Goal: Information Seeking & Learning: Learn about a topic

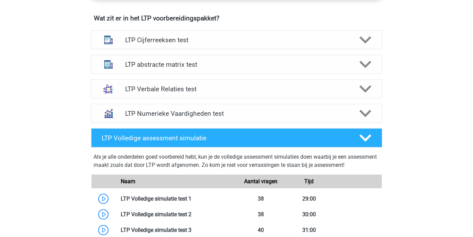
scroll to position [458, 0]
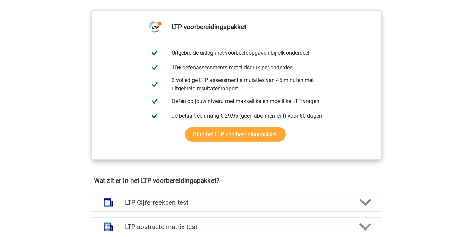
scroll to position [407, 0]
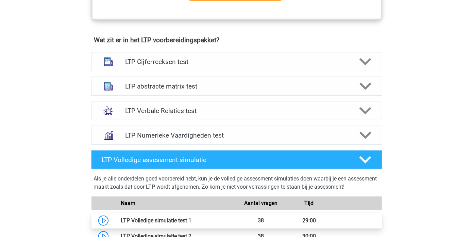
click at [191, 219] on link at bounding box center [191, 220] width 0 height 6
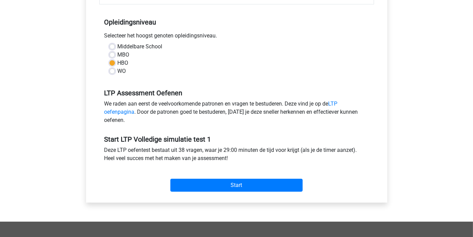
scroll to position [135, 0]
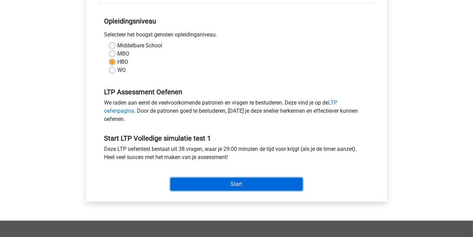
click at [257, 181] on input "Start" at bounding box center [236, 183] width 132 height 13
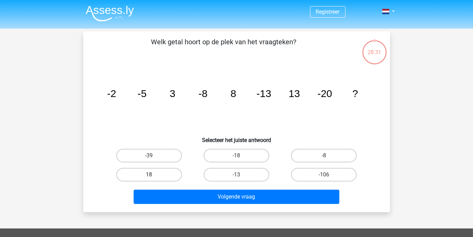
click at [143, 174] on label "18" at bounding box center [149, 175] width 66 height 14
click at [149, 174] on input "18" at bounding box center [151, 176] width 4 height 4
radio input "true"
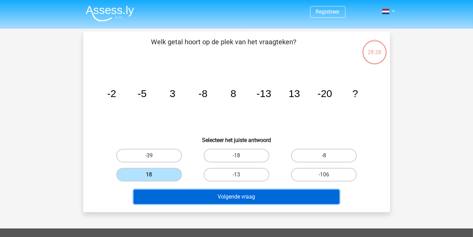
click at [236, 194] on button "Volgende vraag" at bounding box center [237, 196] width 206 height 14
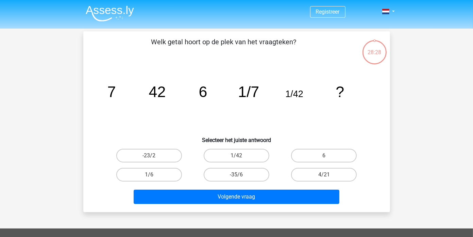
scroll to position [31, 0]
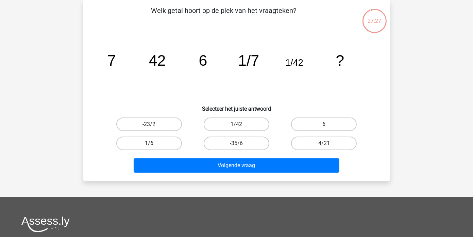
click at [147, 144] on label "1/6" at bounding box center [149, 143] width 66 height 14
click at [149, 144] on input "1/6" at bounding box center [151, 145] width 4 height 4
radio input "true"
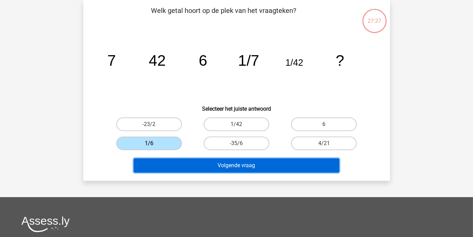
click at [210, 167] on button "Volgende vraag" at bounding box center [237, 165] width 206 height 14
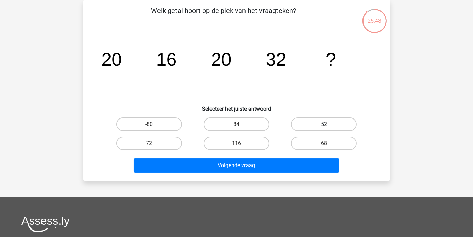
click at [320, 124] on label "52" at bounding box center [324, 124] width 66 height 14
click at [324, 124] on input "52" at bounding box center [326, 126] width 4 height 4
radio input "true"
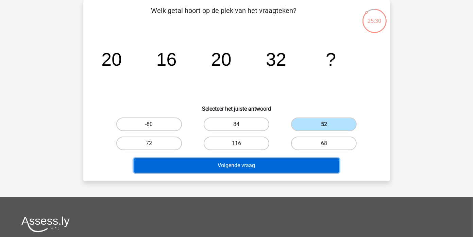
click at [293, 167] on button "Volgende vraag" at bounding box center [237, 165] width 206 height 14
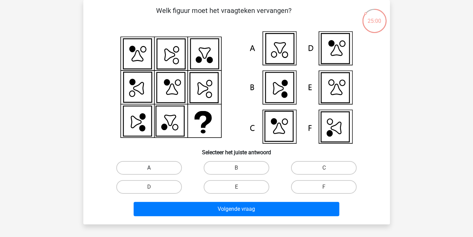
click at [161, 167] on label "A" at bounding box center [149, 168] width 66 height 14
click at [153, 168] on input "A" at bounding box center [151, 170] width 4 height 4
radio input "true"
click at [232, 187] on label "E" at bounding box center [237, 187] width 66 height 14
click at [236, 187] on input "E" at bounding box center [238, 189] width 4 height 4
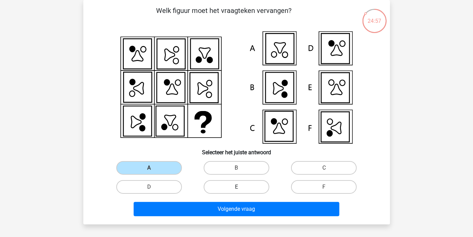
radio input "true"
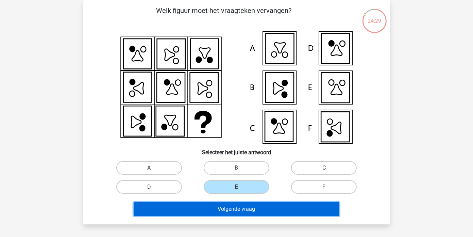
click at [232, 210] on button "Volgende vraag" at bounding box center [237, 209] width 206 height 14
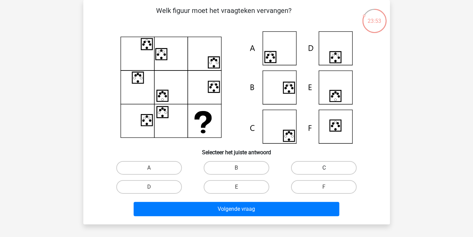
click at [313, 166] on label "C" at bounding box center [324, 168] width 66 height 14
click at [324, 168] on input "C" at bounding box center [326, 170] width 4 height 4
radio input "true"
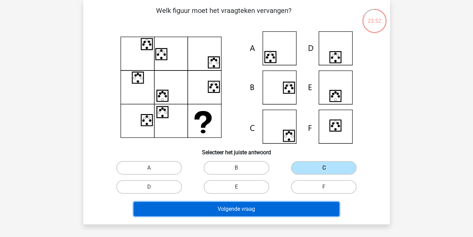
click at [290, 209] on button "Volgende vraag" at bounding box center [237, 209] width 206 height 14
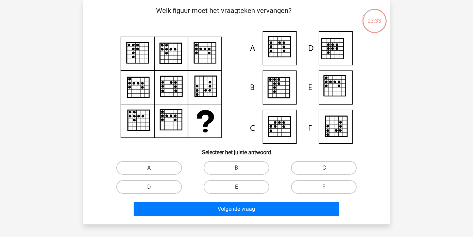
click at [306, 185] on label "F" at bounding box center [324, 187] width 66 height 14
click at [324, 187] on input "F" at bounding box center [326, 189] width 4 height 4
radio input "true"
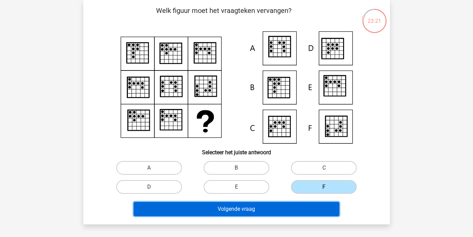
click at [248, 208] on button "Volgende vraag" at bounding box center [237, 209] width 206 height 14
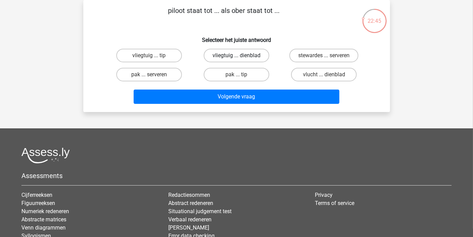
click at [220, 55] on label "vliegtuig ... dienblad" at bounding box center [237, 56] width 66 height 14
click at [236, 55] on input "vliegtuig ... dienblad" at bounding box center [238, 57] width 4 height 4
radio input "true"
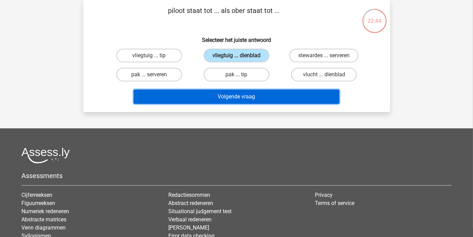
click at [253, 96] on button "Volgende vraag" at bounding box center [237, 96] width 206 height 14
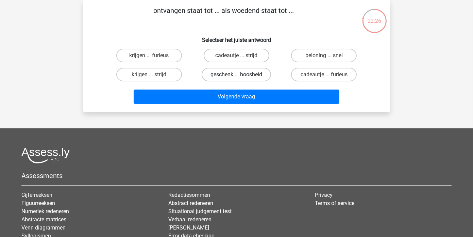
click at [248, 72] on label "geschenk ... boosheid" at bounding box center [236, 75] width 69 height 14
click at [241, 74] on input "geschenk ... boosheid" at bounding box center [238, 76] width 4 height 4
radio input "true"
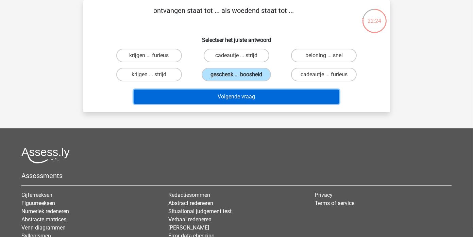
click at [250, 99] on button "Volgende vraag" at bounding box center [237, 96] width 206 height 14
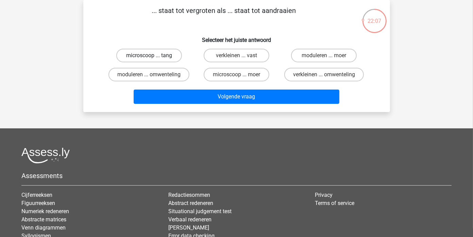
click at [143, 51] on label "microscoop ... tang" at bounding box center [149, 56] width 66 height 14
click at [149, 55] on input "microscoop ... tang" at bounding box center [151, 57] width 4 height 4
radio input "true"
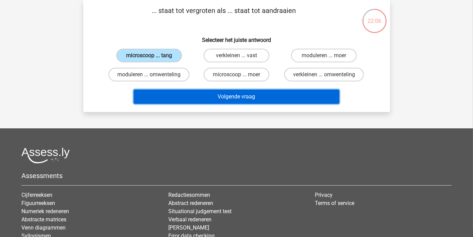
click at [239, 95] on button "Volgende vraag" at bounding box center [237, 96] width 206 height 14
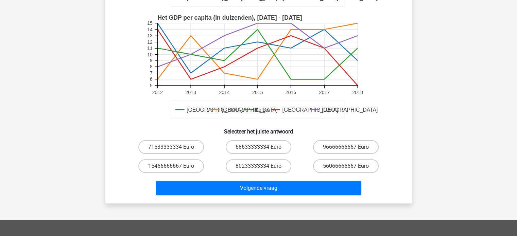
scroll to position [170, 0]
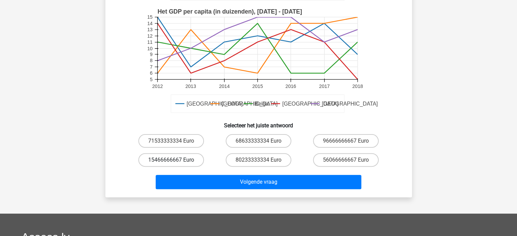
click at [155, 159] on label "15466666667 Euro" at bounding box center [171, 160] width 66 height 14
click at [171, 160] on input "15466666667 Euro" at bounding box center [173, 162] width 4 height 4
radio input "true"
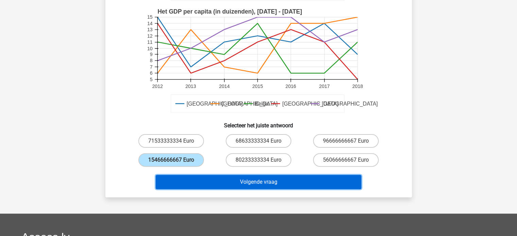
click at [275, 179] on button "Volgende vraag" at bounding box center [259, 182] width 206 height 14
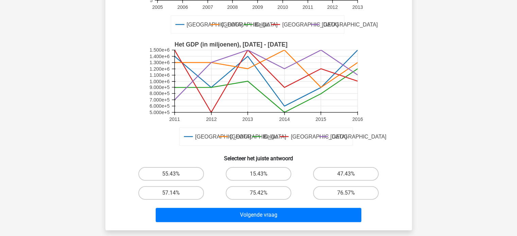
scroll to position [172, 0]
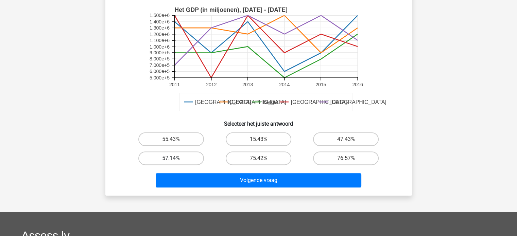
click at [155, 156] on label "57.14%" at bounding box center [171, 159] width 66 height 14
click at [171, 158] on input "57.14%" at bounding box center [173, 160] width 4 height 4
radio input "true"
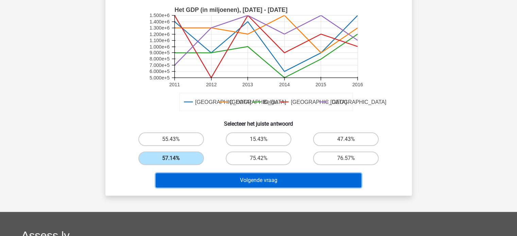
click at [259, 179] on button "Volgende vraag" at bounding box center [259, 180] width 206 height 14
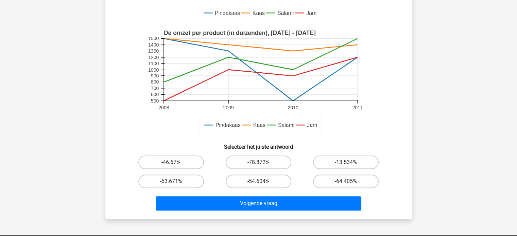
scroll to position [150, 0]
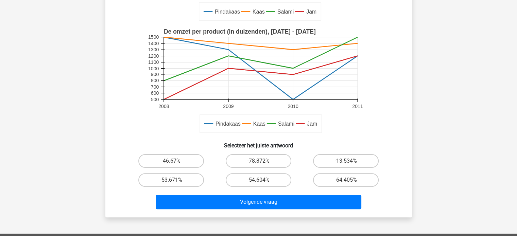
click at [472, 83] on div "Registreer" at bounding box center [258, 131] width 517 height 563
click at [166, 181] on label "-53.671%" at bounding box center [171, 180] width 66 height 14
click at [171, 181] on input "-53.671%" at bounding box center [173, 182] width 4 height 4
radio input "true"
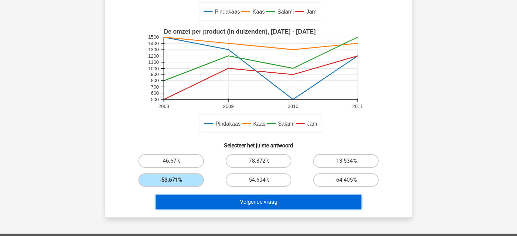
click at [228, 204] on button "Volgende vraag" at bounding box center [259, 202] width 206 height 14
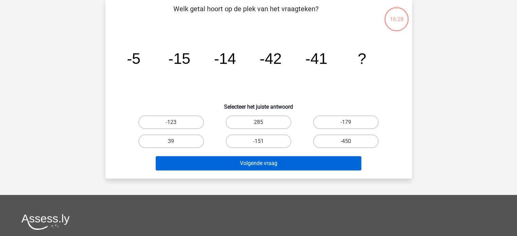
scroll to position [31, 0]
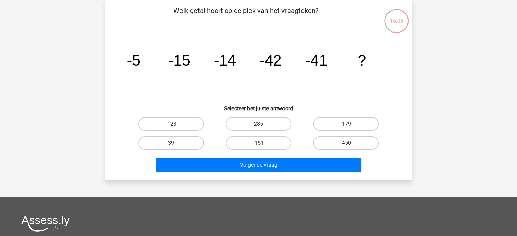
click at [174, 124] on input "-123" at bounding box center [173, 126] width 4 height 4
radio input "true"
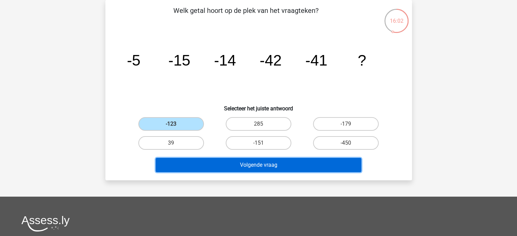
click at [226, 166] on button "Volgende vraag" at bounding box center [259, 165] width 206 height 14
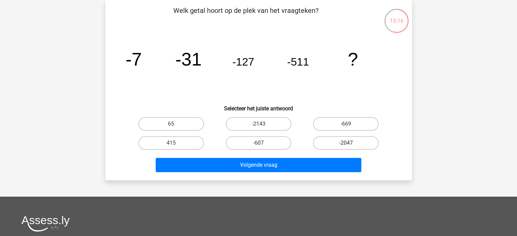
click at [342, 141] on label "-2047" at bounding box center [346, 143] width 66 height 14
click at [346, 143] on input "-2047" at bounding box center [348, 145] width 4 height 4
radio input "true"
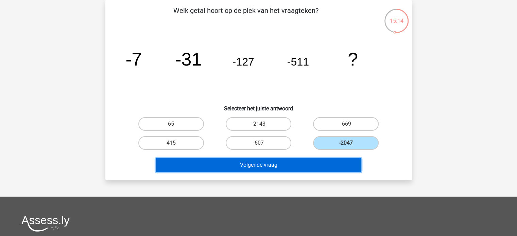
click at [322, 162] on button "Volgende vraag" at bounding box center [259, 165] width 206 height 14
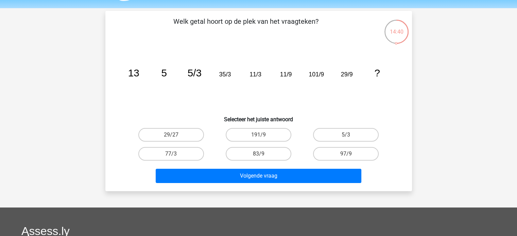
scroll to position [12, 0]
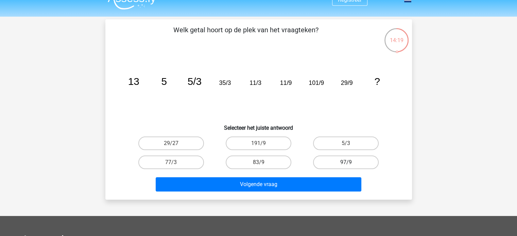
click at [345, 167] on label "97/9" at bounding box center [346, 163] width 66 height 14
click at [346, 167] on input "97/9" at bounding box center [348, 164] width 4 height 4
radio input "true"
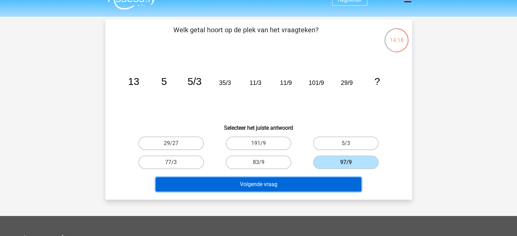
click at [307, 187] on button "Volgende vraag" at bounding box center [259, 184] width 206 height 14
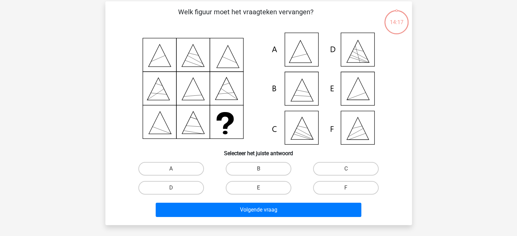
scroll to position [31, 0]
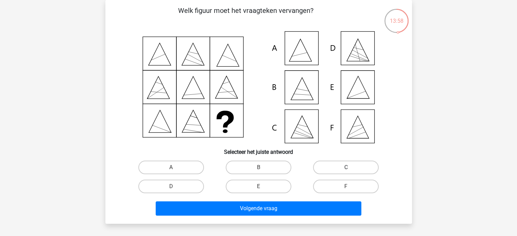
click at [335, 169] on label "C" at bounding box center [346, 168] width 66 height 14
click at [346, 169] on input "C" at bounding box center [348, 170] width 4 height 4
radio input "true"
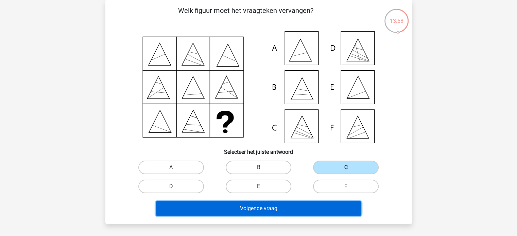
click at [290, 210] on button "Volgende vraag" at bounding box center [259, 209] width 206 height 14
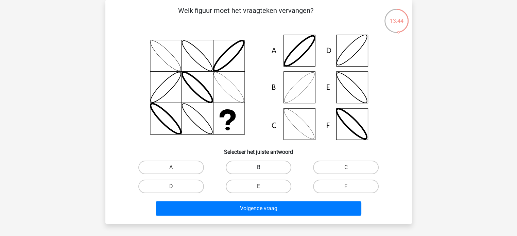
click at [274, 164] on label "B" at bounding box center [259, 168] width 66 height 14
click at [263, 168] on input "B" at bounding box center [260, 170] width 4 height 4
radio input "true"
click at [265, 189] on label "E" at bounding box center [259, 187] width 66 height 14
click at [263, 189] on input "E" at bounding box center [260, 189] width 4 height 4
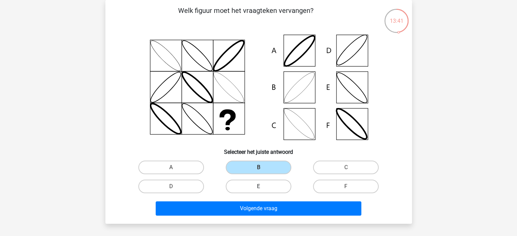
radio input "true"
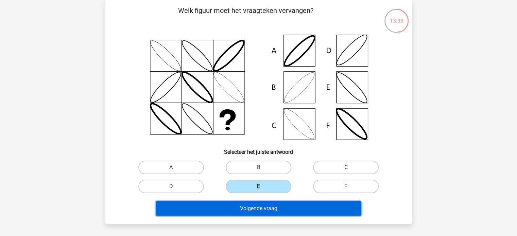
click at [289, 208] on button "Volgende vraag" at bounding box center [259, 209] width 206 height 14
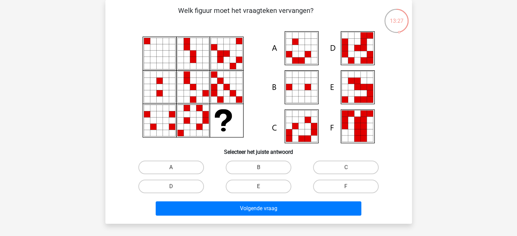
click at [294, 123] on icon at bounding box center [295, 126] width 6 height 6
click at [342, 168] on label "C" at bounding box center [346, 168] width 66 height 14
click at [346, 168] on input "C" at bounding box center [348, 170] width 4 height 4
radio input "true"
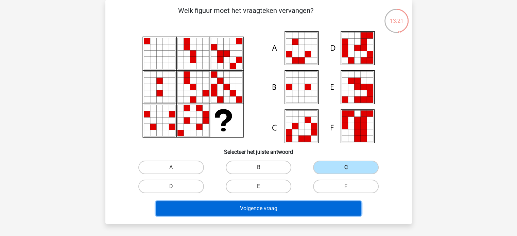
click at [276, 206] on button "Volgende vraag" at bounding box center [259, 209] width 206 height 14
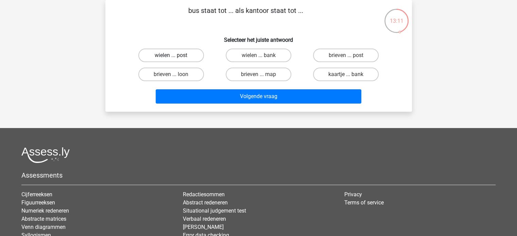
click at [189, 54] on label "wielen ... post" at bounding box center [171, 56] width 66 height 14
click at [175, 55] on input "wielen ... post" at bounding box center [173, 57] width 4 height 4
radio input "true"
click at [264, 73] on label "brieven ... map" at bounding box center [259, 75] width 66 height 14
click at [263, 74] on input "brieven ... map" at bounding box center [260, 76] width 4 height 4
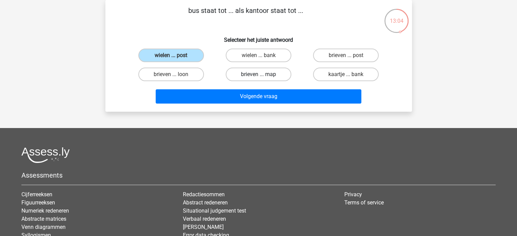
radio input "true"
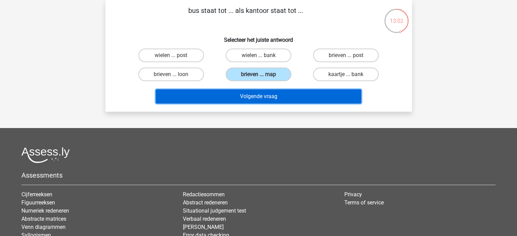
click at [305, 94] on button "Volgende vraag" at bounding box center [259, 96] width 206 height 14
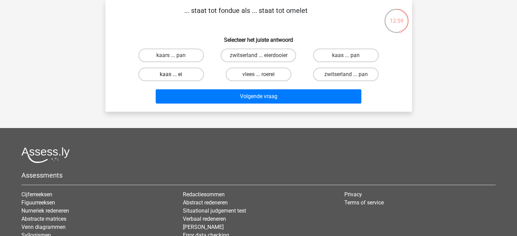
click at [173, 74] on label "kaas ... ei" at bounding box center [171, 75] width 66 height 14
click at [173, 74] on input "kaas ... ei" at bounding box center [173, 76] width 4 height 4
radio input "true"
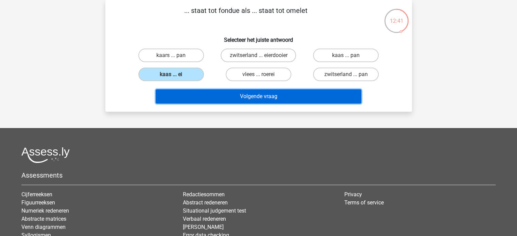
click at [241, 96] on button "Volgende vraag" at bounding box center [259, 96] width 206 height 14
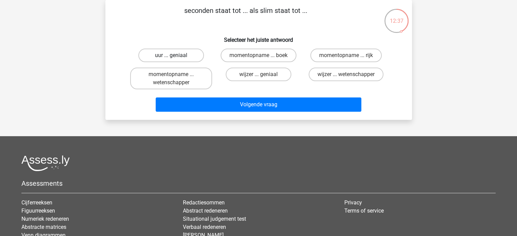
drag, startPoint x: 184, startPoint y: 57, endPoint x: 258, endPoint y: 79, distance: 76.4
click at [185, 57] on label "uur ... geniaal" at bounding box center [171, 56] width 66 height 14
click at [175, 57] on input "uur ... geniaal" at bounding box center [173, 57] width 4 height 4
radio input "true"
click at [255, 72] on label "wijzer ... geniaal" at bounding box center [259, 75] width 66 height 14
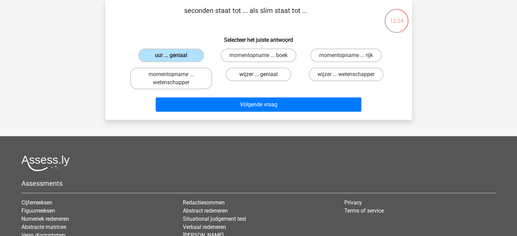
click at [258, 74] on input "wijzer ... geniaal" at bounding box center [260, 76] width 4 height 4
radio input "true"
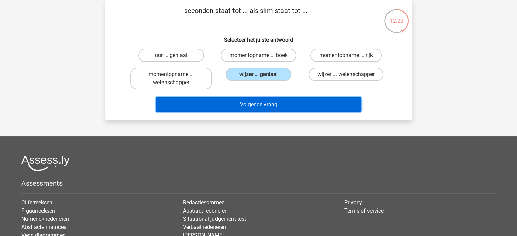
click at [277, 108] on button "Volgende vraag" at bounding box center [259, 105] width 206 height 14
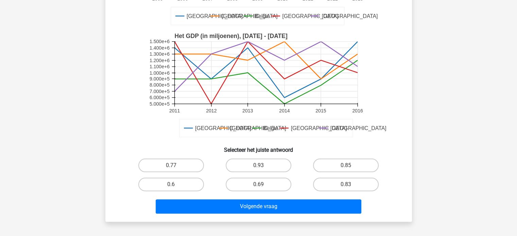
scroll to position [135, 0]
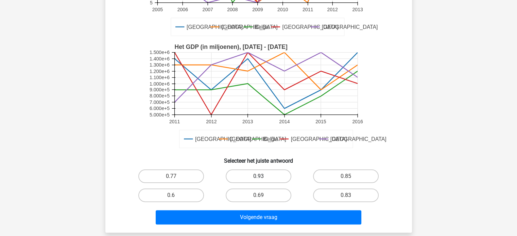
click at [265, 181] on label "0.93" at bounding box center [259, 177] width 66 height 14
click at [263, 181] on input "0.93" at bounding box center [260, 178] width 4 height 4
radio input "true"
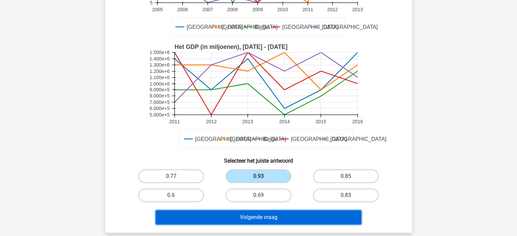
click at [292, 216] on button "Volgende vraag" at bounding box center [259, 217] width 206 height 14
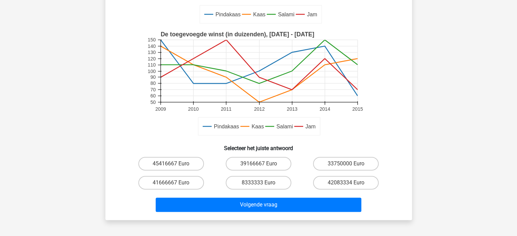
scroll to position [174, 0]
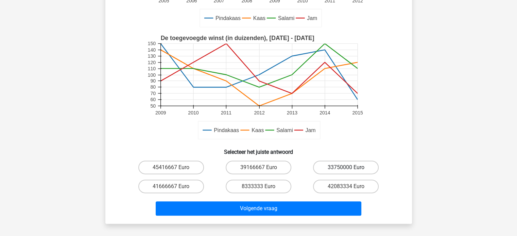
drag, startPoint x: 344, startPoint y: 156, endPoint x: 348, endPoint y: 164, distance: 8.5
click at [347, 161] on div "In het jaar 2010 representeert de omzet per product door verkoop van Kaas, Jam …" at bounding box center [258, 41] width 301 height 356
click at [349, 164] on label "33750000 Euro" at bounding box center [346, 168] width 66 height 14
click at [349, 168] on input "33750000 Euro" at bounding box center [348, 170] width 4 height 4
radio input "true"
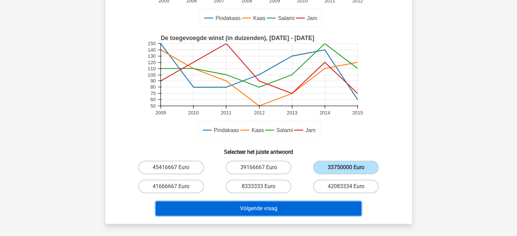
click at [265, 212] on button "Volgende vraag" at bounding box center [259, 209] width 206 height 14
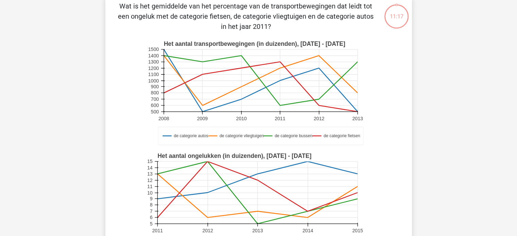
scroll to position [31, 0]
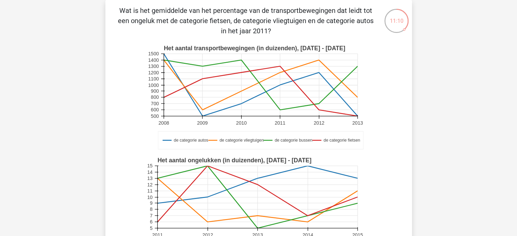
drag, startPoint x: 517, startPoint y: 43, endPoint x: 522, endPoint y: 57, distance: 14.8
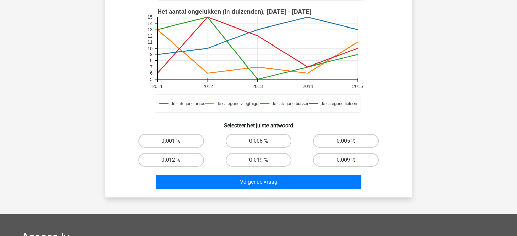
scroll to position [167, 0]
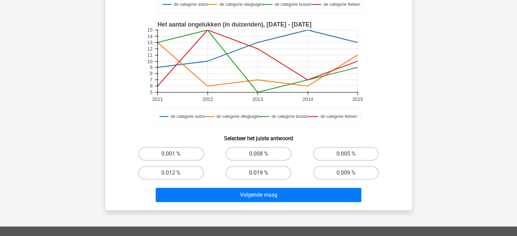
click at [259, 171] on label "0.019 %" at bounding box center [259, 173] width 66 height 14
click at [259, 173] on input "0.019 %" at bounding box center [260, 175] width 4 height 4
radio input "true"
click at [331, 166] on label "0.009 %" at bounding box center [346, 173] width 66 height 14
click at [346, 173] on input "0.009 %" at bounding box center [348, 175] width 4 height 4
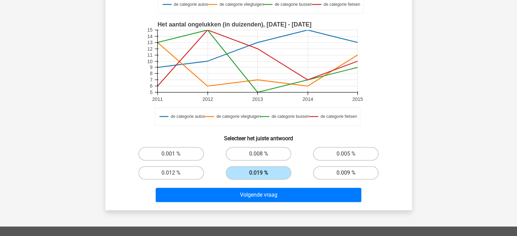
radio input "true"
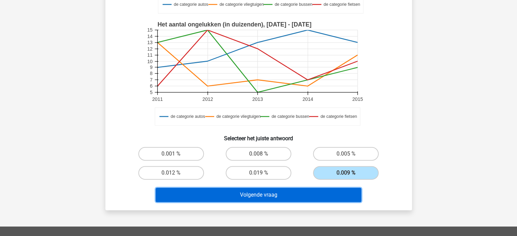
click at [279, 196] on button "Volgende vraag" at bounding box center [259, 195] width 206 height 14
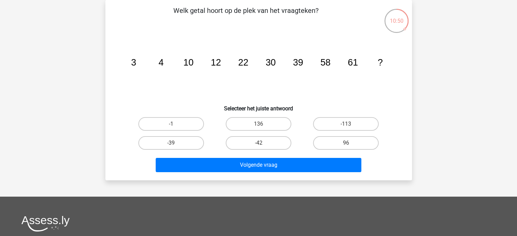
scroll to position [0, 0]
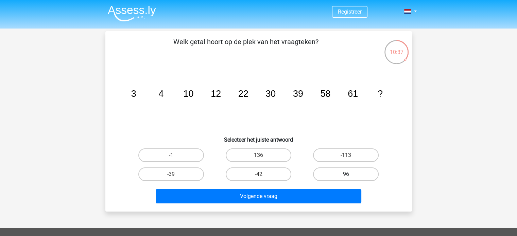
click at [328, 171] on label "96" at bounding box center [346, 175] width 66 height 14
click at [346, 174] on input "96" at bounding box center [348, 176] width 4 height 4
radio input "true"
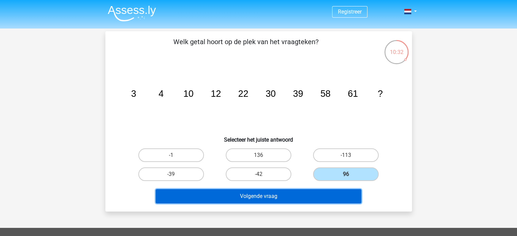
click at [237, 194] on button "Volgende vraag" at bounding box center [259, 196] width 206 height 14
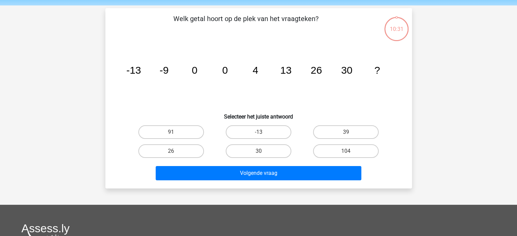
scroll to position [31, 0]
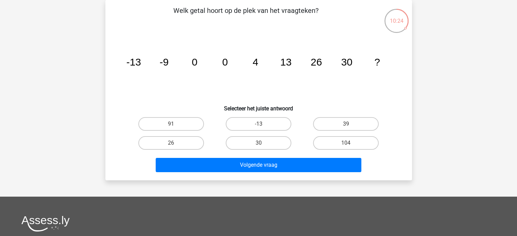
click at [335, 131] on div "39" at bounding box center [345, 124] width 87 height 19
click at [329, 127] on label "39" at bounding box center [346, 124] width 66 height 14
click at [346, 127] on input "39" at bounding box center [348, 126] width 4 height 4
radio input "true"
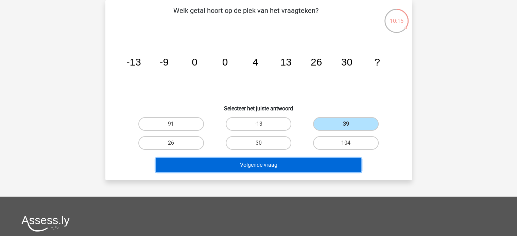
click at [345, 168] on button "Volgende vraag" at bounding box center [259, 165] width 206 height 14
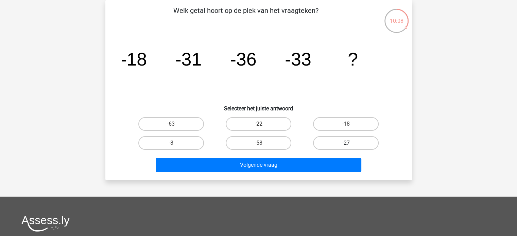
click at [345, 140] on label "-27" at bounding box center [346, 143] width 66 height 14
click at [346, 143] on input "-27" at bounding box center [348, 145] width 4 height 4
radio input "true"
click at [267, 124] on label "-22" at bounding box center [259, 124] width 66 height 14
click at [263, 124] on input "-22" at bounding box center [260, 126] width 4 height 4
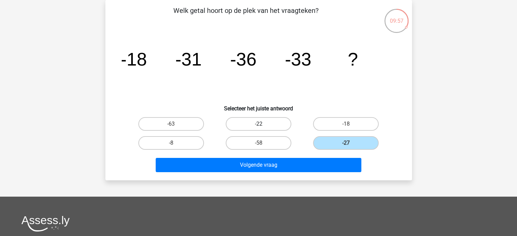
radio input "true"
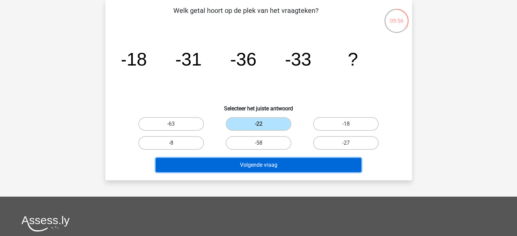
click at [285, 163] on button "Volgende vraag" at bounding box center [259, 165] width 206 height 14
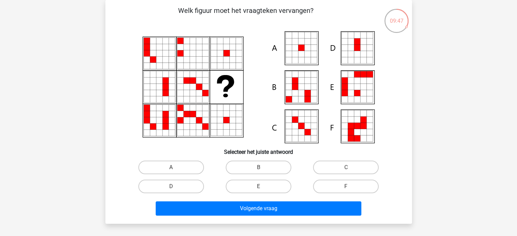
click at [310, 126] on icon at bounding box center [307, 126] width 6 height 6
drag, startPoint x: 277, startPoint y: 167, endPoint x: 277, endPoint y: 171, distance: 3.7
click at [277, 169] on label "B" at bounding box center [259, 168] width 66 height 14
click at [263, 169] on input "B" at bounding box center [260, 170] width 4 height 4
radio input "true"
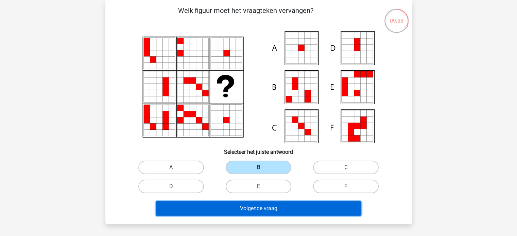
click at [302, 207] on button "Volgende vraag" at bounding box center [259, 209] width 206 height 14
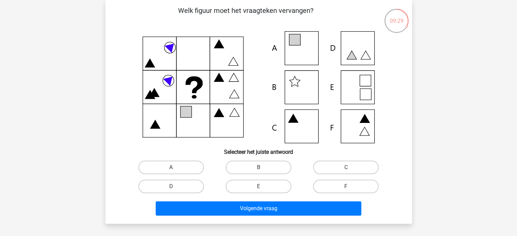
click at [358, 88] on icon at bounding box center [259, 87] width 274 height 112
click at [278, 186] on label "E" at bounding box center [259, 187] width 66 height 14
click at [263, 187] on input "E" at bounding box center [260, 189] width 4 height 4
radio input "true"
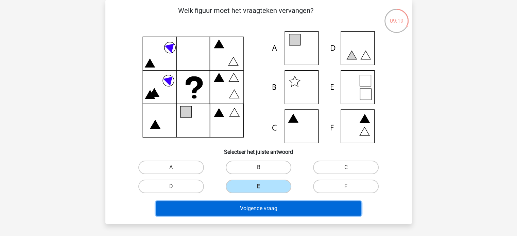
click at [317, 205] on button "Volgende vraag" at bounding box center [259, 209] width 206 height 14
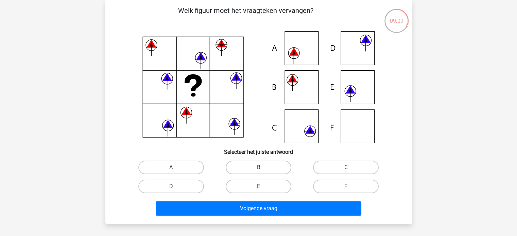
click at [358, 101] on icon at bounding box center [259, 87] width 274 height 112
click at [265, 187] on label "E" at bounding box center [259, 187] width 66 height 14
click at [263, 187] on input "E" at bounding box center [260, 189] width 4 height 4
radio input "true"
click at [348, 166] on label "C" at bounding box center [346, 168] width 66 height 14
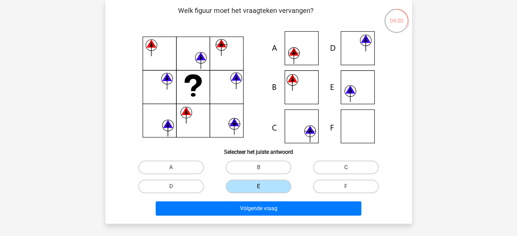
click at [348, 168] on input "C" at bounding box center [348, 170] width 4 height 4
radio input "true"
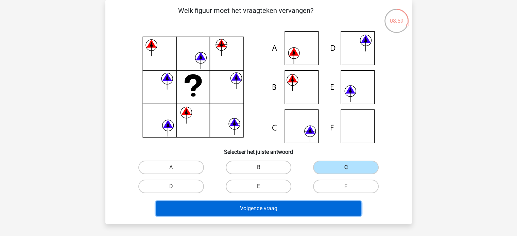
click at [296, 210] on button "Volgende vraag" at bounding box center [259, 209] width 206 height 14
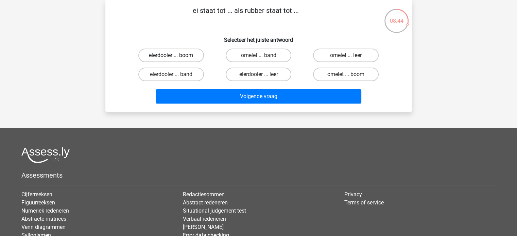
click at [169, 56] on label "eierdooier ... boom" at bounding box center [171, 56] width 66 height 14
click at [171, 56] on input "eierdooier ... boom" at bounding box center [173, 57] width 4 height 4
radio input "true"
click at [355, 74] on label "omelet ... boom" at bounding box center [346, 75] width 66 height 14
click at [350, 74] on input "omelet ... boom" at bounding box center [348, 76] width 4 height 4
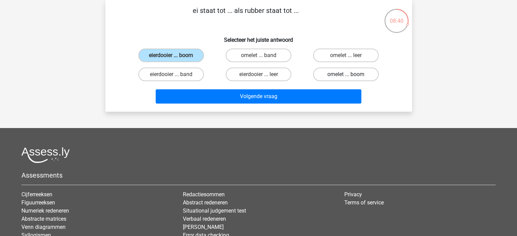
radio input "true"
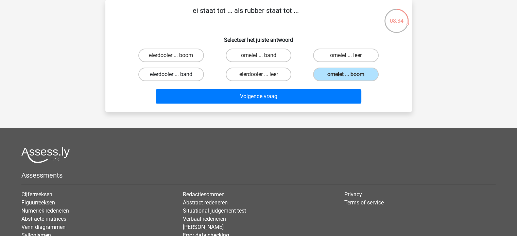
click at [179, 70] on label "eierdooier ... band" at bounding box center [171, 75] width 66 height 14
click at [175, 74] on input "eierdooier ... band" at bounding box center [173, 76] width 4 height 4
radio input "true"
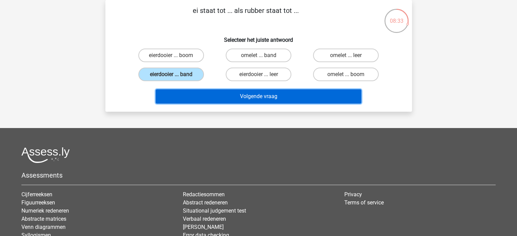
click at [241, 97] on button "Volgende vraag" at bounding box center [259, 96] width 206 height 14
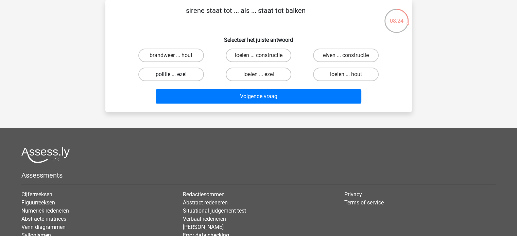
click at [191, 75] on label "politie ... ezel" at bounding box center [171, 75] width 66 height 14
click at [175, 75] on input "politie ... ezel" at bounding box center [173, 76] width 4 height 4
radio input "true"
click at [248, 55] on label "loeien ... constructie" at bounding box center [259, 56] width 66 height 14
click at [258, 55] on input "loeien ... constructie" at bounding box center [260, 57] width 4 height 4
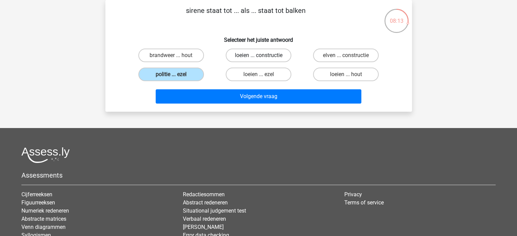
radio input "true"
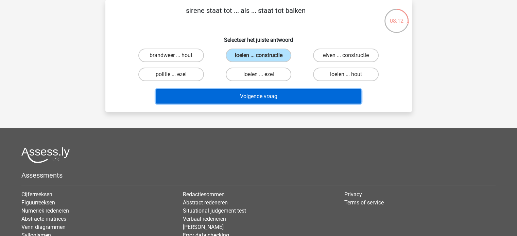
click at [258, 95] on button "Volgende vraag" at bounding box center [259, 96] width 206 height 14
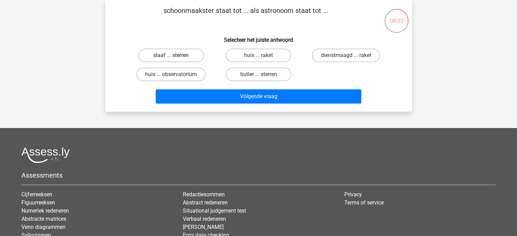
click at [188, 57] on label "slaaf ... sterren" at bounding box center [171, 56] width 66 height 14
click at [175, 57] on input "slaaf ... sterren" at bounding box center [173, 57] width 4 height 4
radio input "true"
click at [259, 56] on input "huis ... raket" at bounding box center [260, 57] width 4 height 4
radio input "true"
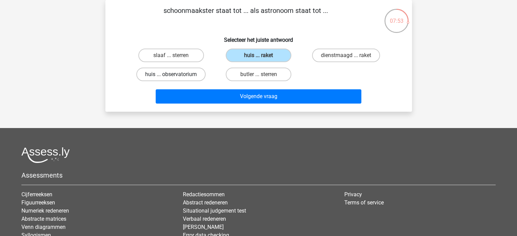
click at [157, 74] on label "huis ... observatorium" at bounding box center [170, 75] width 69 height 14
click at [171, 74] on input "huis ... observatorium" at bounding box center [173, 76] width 4 height 4
radio input "true"
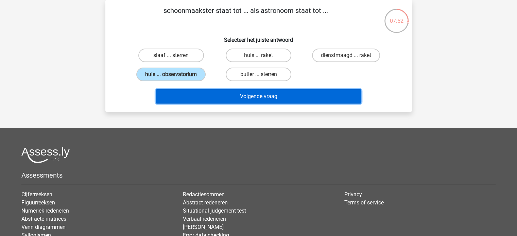
click at [263, 94] on button "Volgende vraag" at bounding box center [259, 96] width 206 height 14
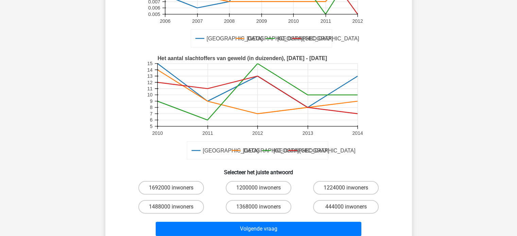
scroll to position [131, 0]
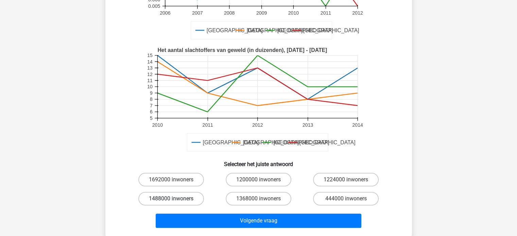
click at [186, 201] on label "1488000 inwoners" at bounding box center [171, 199] width 66 height 14
click at [175, 201] on input "1488000 inwoners" at bounding box center [173, 201] width 4 height 4
radio input "true"
click at [248, 198] on label "1368000 inwoners" at bounding box center [259, 199] width 66 height 14
click at [258, 199] on input "1368000 inwoners" at bounding box center [260, 201] width 4 height 4
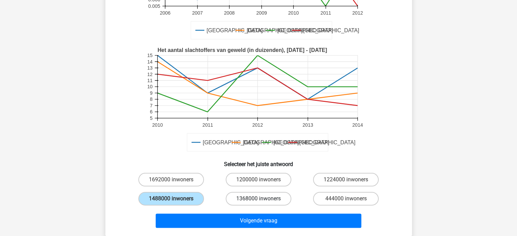
radio input "true"
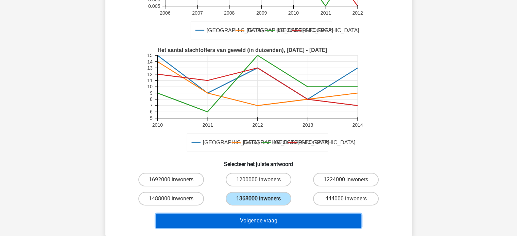
click at [265, 222] on button "Volgende vraag" at bounding box center [259, 221] width 206 height 14
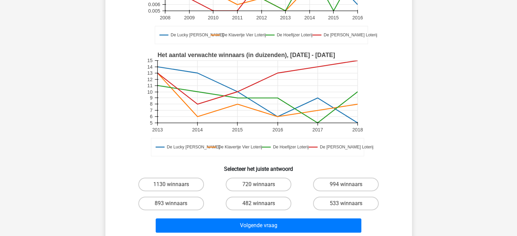
scroll to position [153, 0]
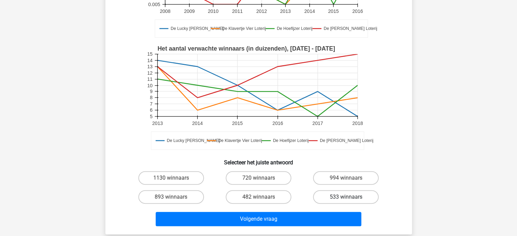
click at [335, 198] on label "533 winnaars" at bounding box center [346, 197] width 66 height 14
click at [346, 198] on input "533 winnaars" at bounding box center [348, 199] width 4 height 4
radio input "true"
click at [261, 198] on input "482 winnaars" at bounding box center [260, 199] width 4 height 4
radio input "true"
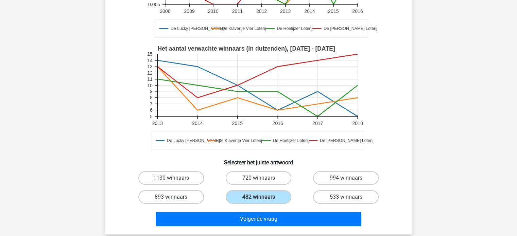
click at [154, 193] on label "893 winnaars" at bounding box center [171, 197] width 66 height 14
click at [171, 197] on input "893 winnaars" at bounding box center [173, 199] width 4 height 4
radio input "true"
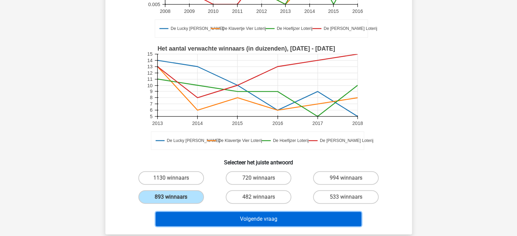
click at [249, 212] on button "Volgende vraag" at bounding box center [259, 219] width 206 height 14
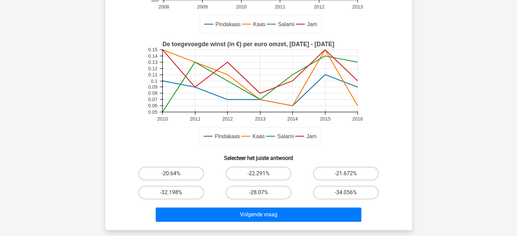
scroll to position [168, 0]
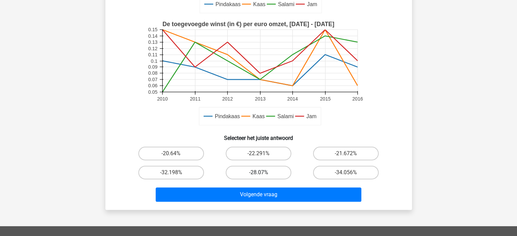
click at [266, 169] on label "-28.07%" at bounding box center [259, 173] width 66 height 14
click at [263, 173] on input "-28.07%" at bounding box center [260, 175] width 4 height 4
radio input "true"
click at [271, 153] on label "-22.291%" at bounding box center [259, 154] width 66 height 14
click at [263, 154] on input "-22.291%" at bounding box center [260, 156] width 4 height 4
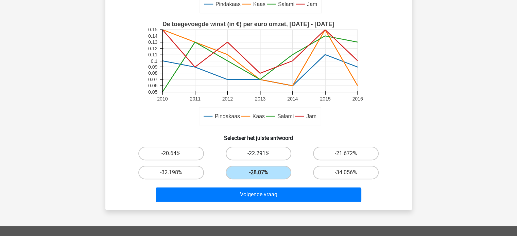
radio input "true"
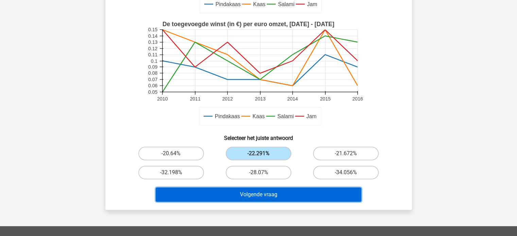
click at [303, 195] on button "Volgende vraag" at bounding box center [259, 195] width 206 height 14
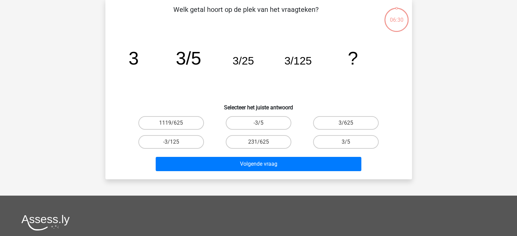
scroll to position [31, 0]
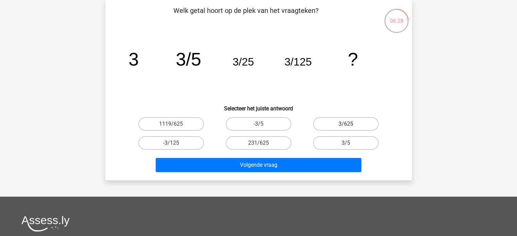
click at [349, 122] on label "3/625" at bounding box center [346, 124] width 66 height 14
click at [349, 124] on input "3/625" at bounding box center [348, 126] width 4 height 4
radio input "true"
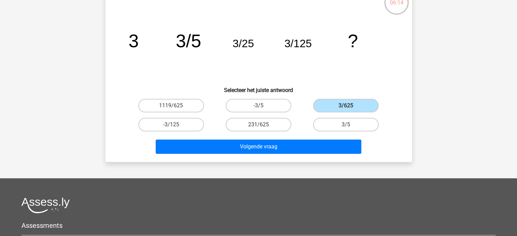
scroll to position [20, 0]
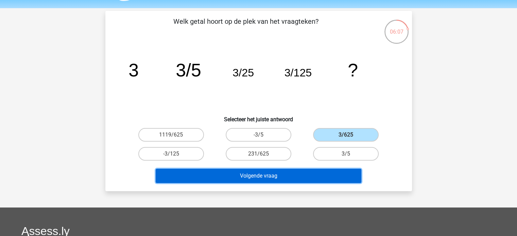
click at [309, 174] on button "Volgende vraag" at bounding box center [259, 176] width 206 height 14
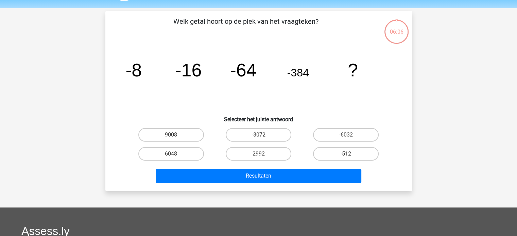
scroll to position [31, 0]
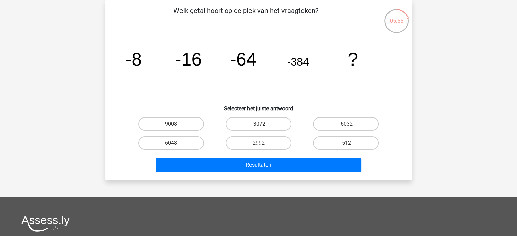
click at [260, 121] on label "-3072" at bounding box center [259, 124] width 66 height 14
click at [260, 124] on input "-3072" at bounding box center [260, 126] width 4 height 4
radio input "true"
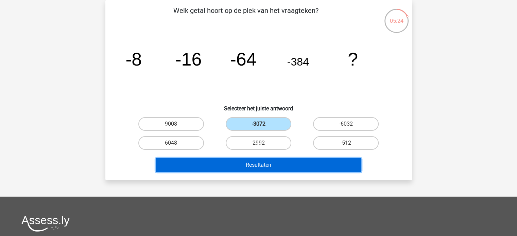
click at [259, 160] on button "Resultaten" at bounding box center [259, 165] width 206 height 14
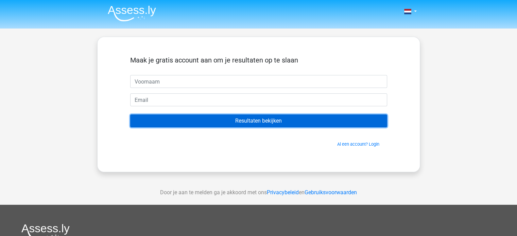
click at [268, 119] on input "Resultaten bekijken" at bounding box center [258, 121] width 257 height 13
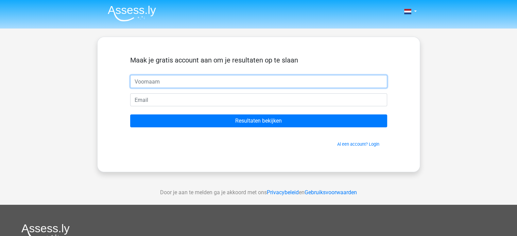
click at [191, 81] on input "text" at bounding box center [258, 81] width 257 height 13
type input "Yarin"
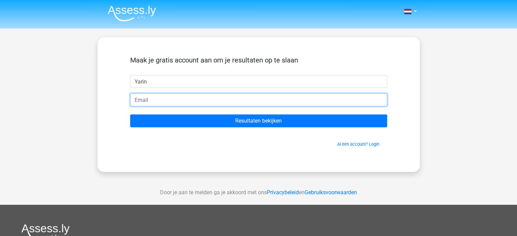
click at [295, 99] on input "email" at bounding box center [258, 99] width 257 height 13
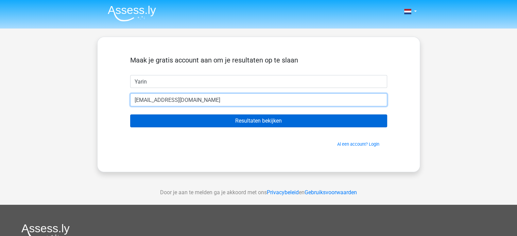
type input "[EMAIL_ADDRESS][DOMAIN_NAME]"
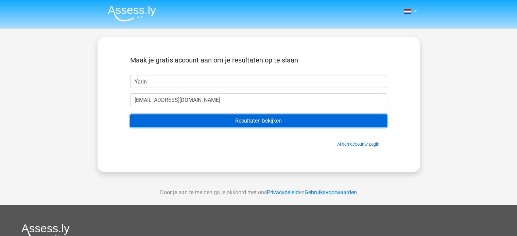
click at [250, 122] on input "Resultaten bekijken" at bounding box center [258, 121] width 257 height 13
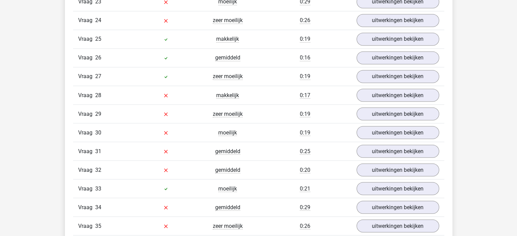
scroll to position [1281, 0]
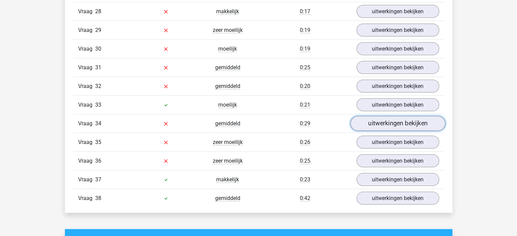
click at [406, 116] on link "uitwerkingen bekijken" at bounding box center [397, 123] width 95 height 15
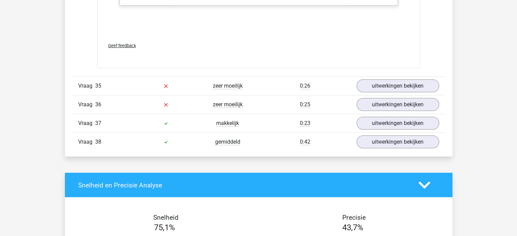
scroll to position [1720, 0]
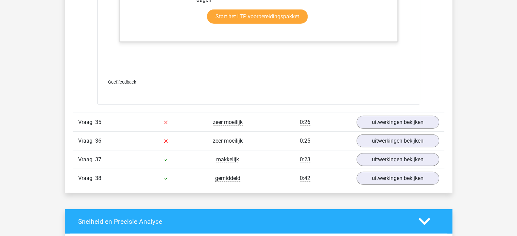
scroll to position [1897, 0]
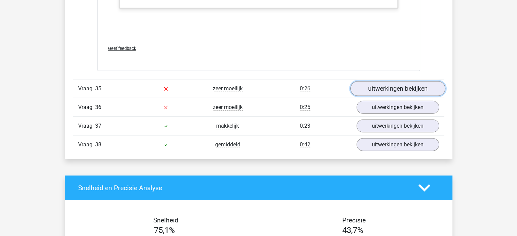
click at [389, 82] on link "uitwerkingen bekijken" at bounding box center [397, 89] width 95 height 15
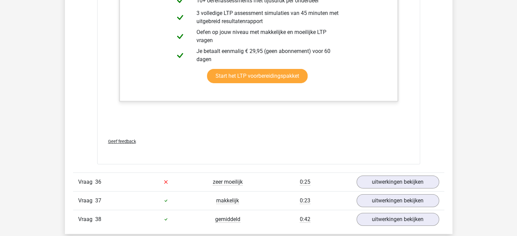
scroll to position [2430, 0]
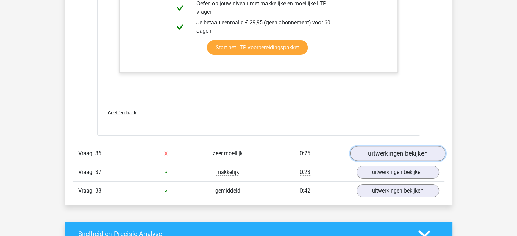
click at [417, 148] on link "uitwerkingen bekijken" at bounding box center [397, 153] width 95 height 15
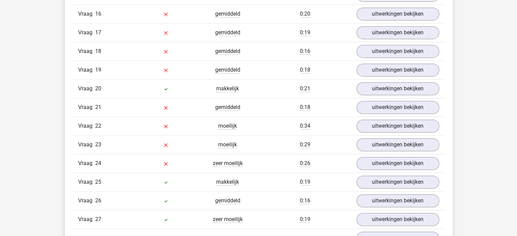
scroll to position [939, 0]
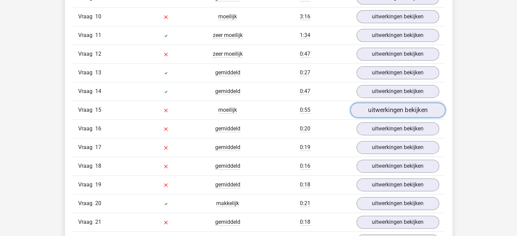
click at [414, 112] on link "uitwerkingen bekijken" at bounding box center [397, 110] width 95 height 15
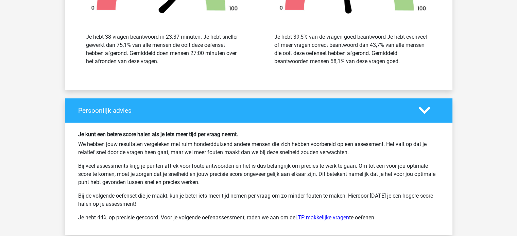
scroll to position [3759, 0]
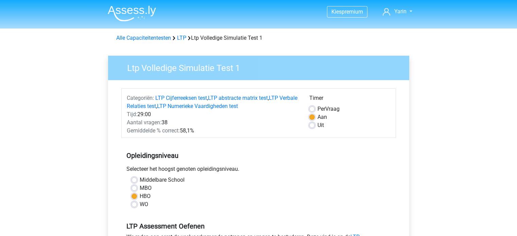
scroll to position [135, 0]
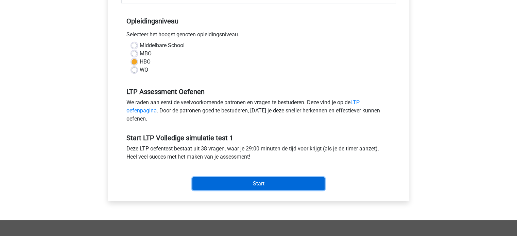
click at [263, 183] on input "Start" at bounding box center [258, 183] width 132 height 13
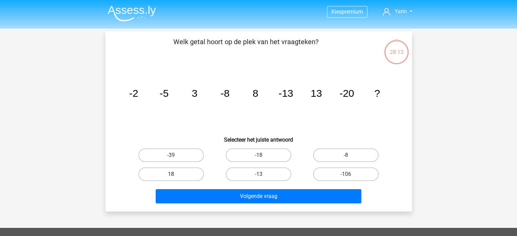
click at [183, 173] on label "18" at bounding box center [171, 175] width 66 height 14
click at [175, 174] on input "18" at bounding box center [173, 176] width 4 height 4
radio input "true"
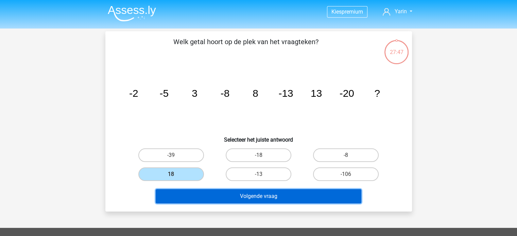
click at [243, 195] on button "Volgende vraag" at bounding box center [259, 196] width 206 height 14
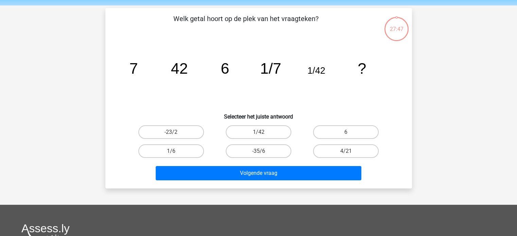
scroll to position [31, 0]
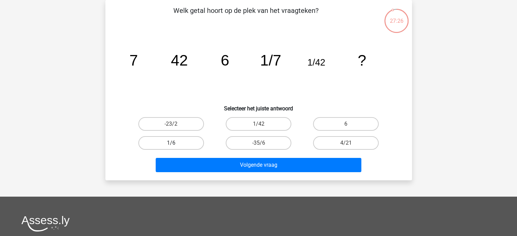
click at [189, 142] on label "1/6" at bounding box center [171, 143] width 66 height 14
click at [175, 143] on input "1/6" at bounding box center [173, 145] width 4 height 4
radio input "true"
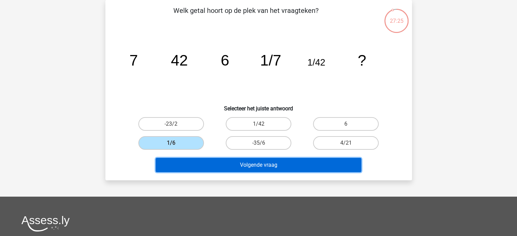
click at [287, 166] on button "Volgende vraag" at bounding box center [259, 165] width 206 height 14
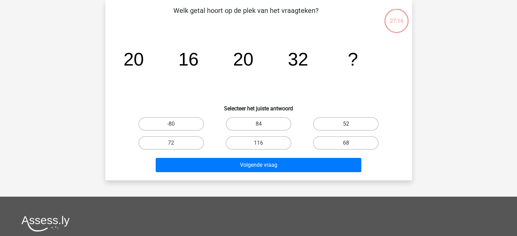
click at [356, 122] on label "52" at bounding box center [346, 124] width 66 height 14
click at [350, 124] on input "52" at bounding box center [348, 126] width 4 height 4
radio input "true"
click at [329, 143] on label "68" at bounding box center [346, 143] width 66 height 14
click at [346, 143] on input "68" at bounding box center [348, 145] width 4 height 4
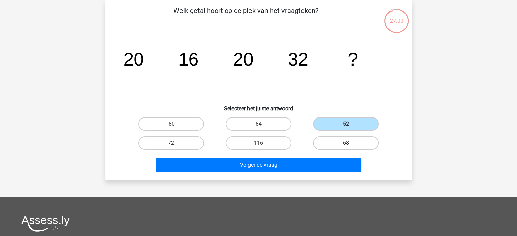
radio input "true"
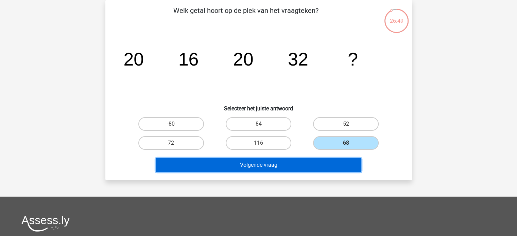
click at [321, 164] on button "Volgende vraag" at bounding box center [259, 165] width 206 height 14
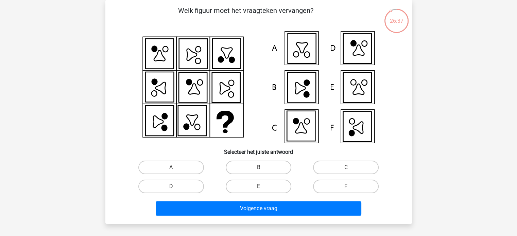
click at [356, 129] on icon at bounding box center [358, 128] width 10 height 12
click at [338, 189] on label "F" at bounding box center [346, 187] width 66 height 14
click at [346, 189] on input "F" at bounding box center [348, 189] width 4 height 4
radio input "true"
click at [196, 188] on label "D" at bounding box center [171, 187] width 66 height 14
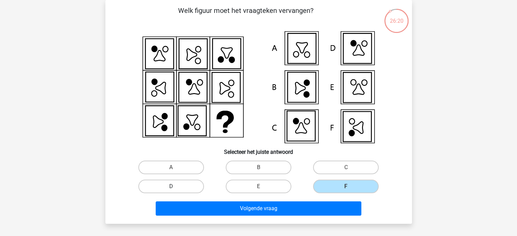
click at [175, 188] on input "D" at bounding box center [173, 189] width 4 height 4
radio input "true"
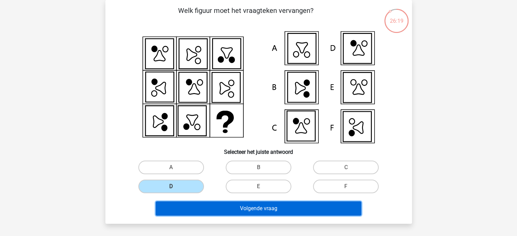
click at [222, 209] on button "Volgende vraag" at bounding box center [259, 209] width 206 height 14
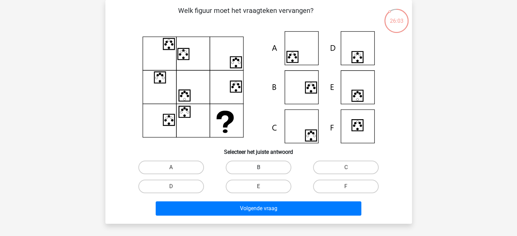
click at [268, 164] on label "B" at bounding box center [259, 168] width 66 height 14
click at [263, 168] on input "B" at bounding box center [260, 170] width 4 height 4
radio input "true"
click at [340, 167] on label "C" at bounding box center [346, 168] width 66 height 14
click at [346, 168] on input "C" at bounding box center [348, 170] width 4 height 4
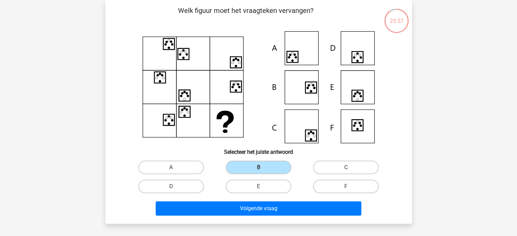
radio input "true"
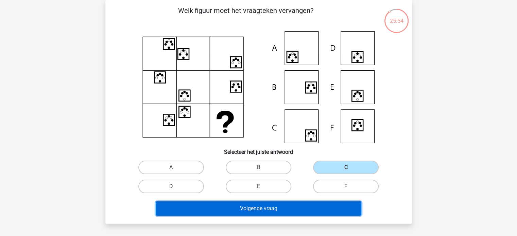
click at [247, 208] on button "Volgende vraag" at bounding box center [259, 209] width 206 height 14
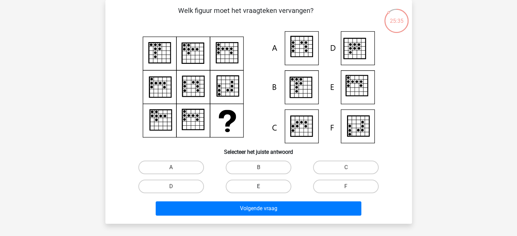
click at [278, 186] on label "E" at bounding box center [259, 187] width 66 height 14
click at [263, 187] on input "E" at bounding box center [260, 189] width 4 height 4
radio input "true"
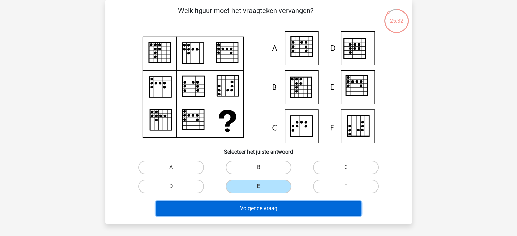
click at [297, 207] on button "Volgende vraag" at bounding box center [259, 209] width 206 height 14
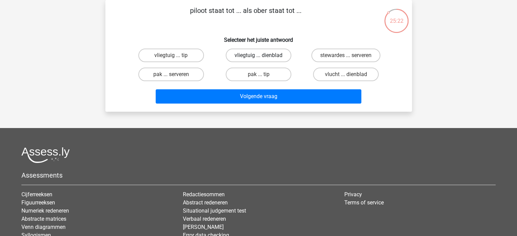
click at [266, 55] on label "vliegtuig ... dienblad" at bounding box center [259, 56] width 66 height 14
click at [263, 55] on input "vliegtuig ... dienblad" at bounding box center [260, 57] width 4 height 4
radio input "true"
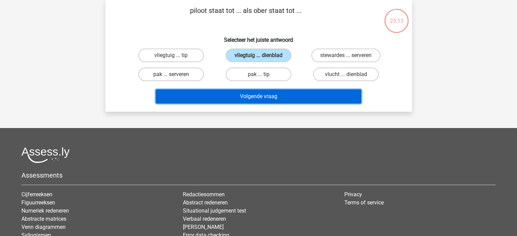
click at [290, 97] on button "Volgende vraag" at bounding box center [259, 96] width 206 height 14
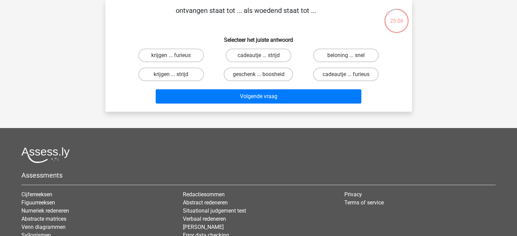
drag, startPoint x: 403, startPoint y: 75, endPoint x: 176, endPoint y: 63, distance: 227.4
click at [176, 63] on div "krijgen ... furieus" at bounding box center [170, 55] width 87 height 19
click at [176, 58] on label "krijgen ... furieus" at bounding box center [171, 56] width 66 height 14
click at [175, 58] on input "krijgen ... furieus" at bounding box center [173, 57] width 4 height 4
radio input "true"
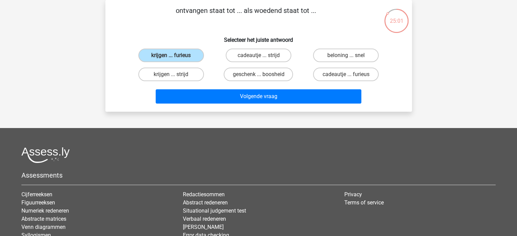
drag, startPoint x: 262, startPoint y: 73, endPoint x: 298, endPoint y: 73, distance: 35.7
click at [264, 72] on label "geschenk ... boosheid" at bounding box center [258, 75] width 69 height 14
click at [263, 74] on input "geschenk ... boosheid" at bounding box center [260, 76] width 4 height 4
radio input "true"
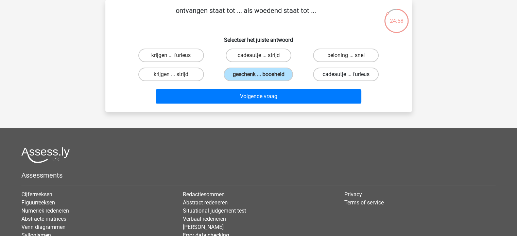
click at [343, 72] on label "cadeautje ... furieus" at bounding box center [346, 75] width 66 height 14
click at [346, 74] on input "cadeautje ... furieus" at bounding box center [348, 76] width 4 height 4
radio input "true"
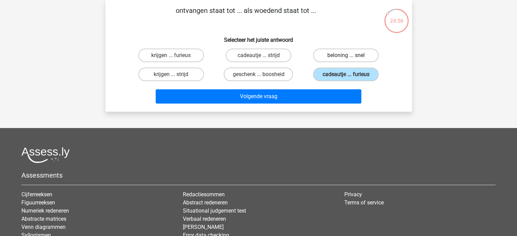
click at [346, 62] on label "beloning ... snel" at bounding box center [346, 56] width 66 height 14
click at [346, 60] on input "beloning ... snel" at bounding box center [348, 57] width 4 height 4
radio input "true"
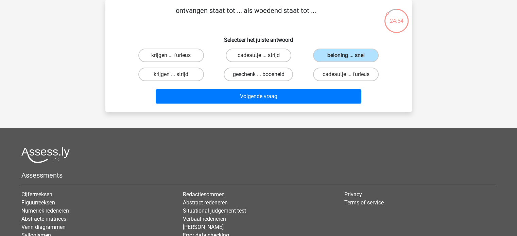
click at [282, 73] on label "geschenk ... boosheid" at bounding box center [258, 75] width 69 height 14
click at [263, 74] on input "geschenk ... boosheid" at bounding box center [260, 76] width 4 height 4
radio input "true"
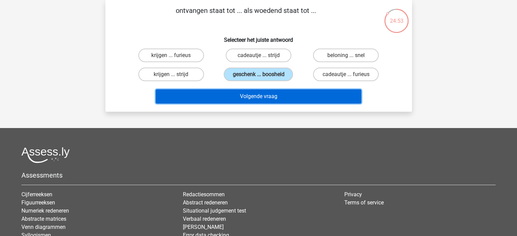
click at [295, 96] on button "Volgende vraag" at bounding box center [259, 96] width 206 height 14
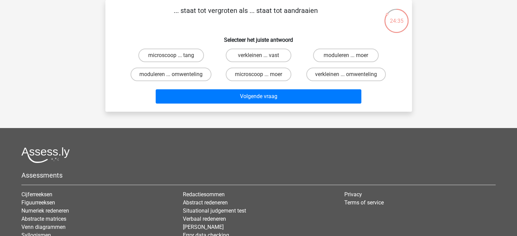
click at [260, 79] on label "microscoop ... moer" at bounding box center [259, 75] width 66 height 14
click at [260, 79] on input "microscoop ... moer" at bounding box center [260, 76] width 4 height 4
radio input "true"
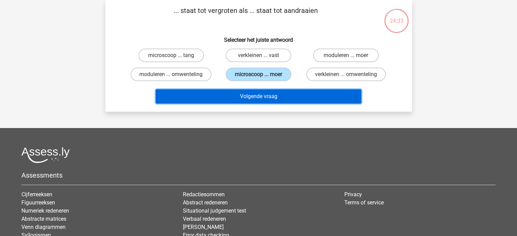
click at [302, 95] on button "Volgende vraag" at bounding box center [259, 96] width 206 height 14
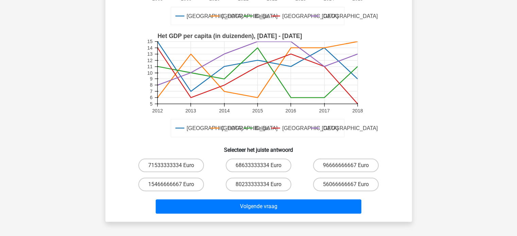
scroll to position [151, 0]
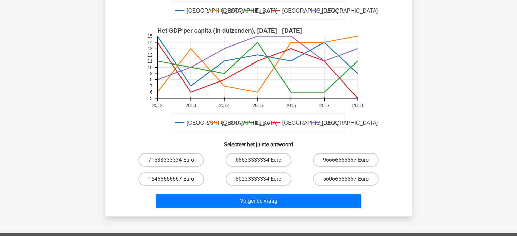
click at [181, 182] on label "15466666667 Euro" at bounding box center [171, 179] width 66 height 14
click at [175, 182] on input "15466666667 Euro" at bounding box center [173, 181] width 4 height 4
radio input "true"
click at [276, 161] on label "68633333334 Euro" at bounding box center [259, 160] width 66 height 14
click at [263, 161] on input "68633333334 Euro" at bounding box center [260, 162] width 4 height 4
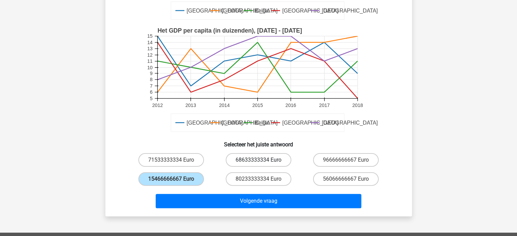
radio input "true"
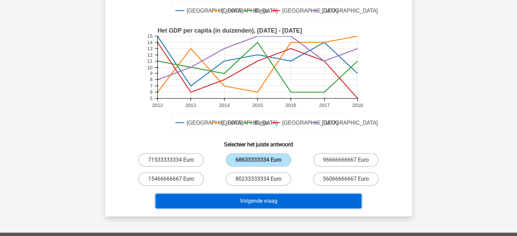
click at [269, 199] on button "Volgende vraag" at bounding box center [259, 201] width 206 height 14
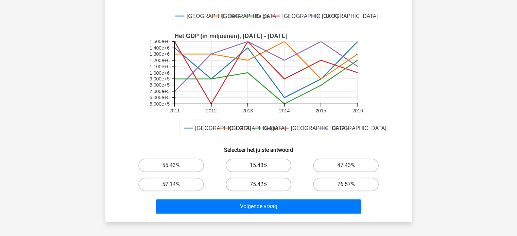
scroll to position [147, 0]
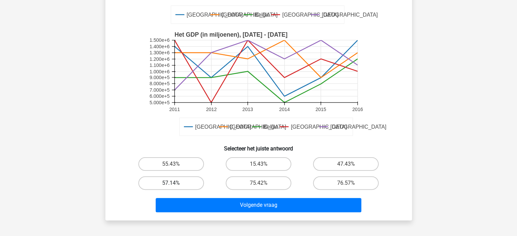
click at [192, 183] on label "57.14%" at bounding box center [171, 183] width 66 height 14
click at [175, 183] on input "57.14%" at bounding box center [173, 185] width 4 height 4
radio input "true"
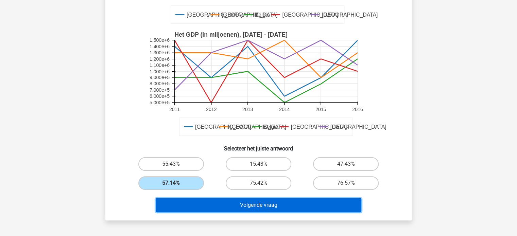
click at [333, 207] on button "Volgende vraag" at bounding box center [259, 205] width 206 height 14
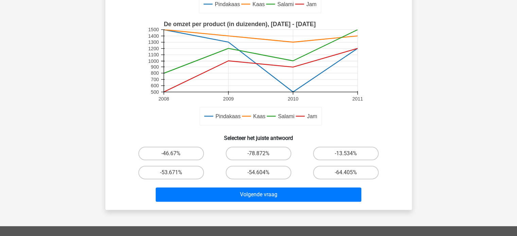
scroll to position [162, 0]
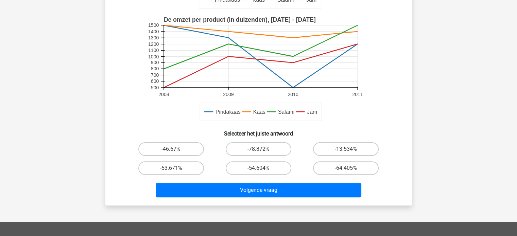
drag, startPoint x: 430, startPoint y: 33, endPoint x: 457, endPoint y: 27, distance: 27.1
click at [457, 27] on div "Kies premium Yarin yarin123yst@outlook.com Jam" at bounding box center [258, 119] width 517 height 563
click at [189, 150] on label "-46.67%" at bounding box center [171, 149] width 66 height 14
click at [175, 150] on input "-46.67%" at bounding box center [173, 151] width 4 height 4
radio input "true"
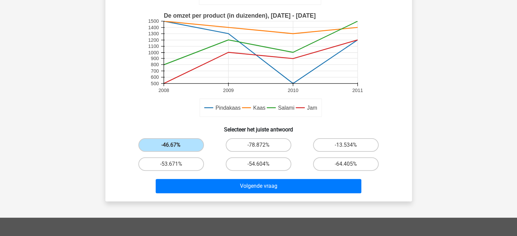
scroll to position [164, 0]
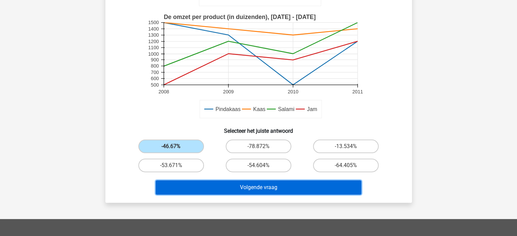
click at [232, 191] on button "Volgende vraag" at bounding box center [259, 187] width 206 height 14
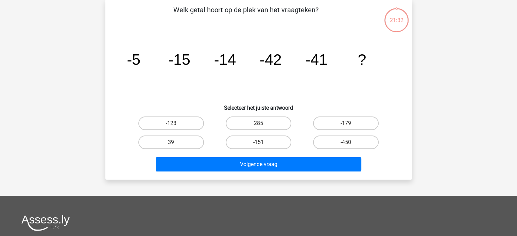
scroll to position [31, 0]
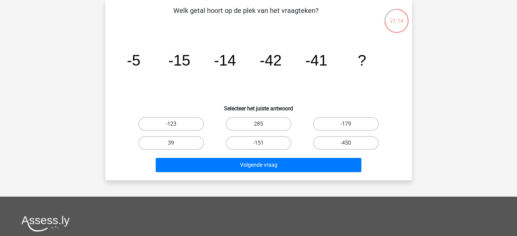
click at [173, 126] on input "-123" at bounding box center [173, 126] width 4 height 4
radio input "true"
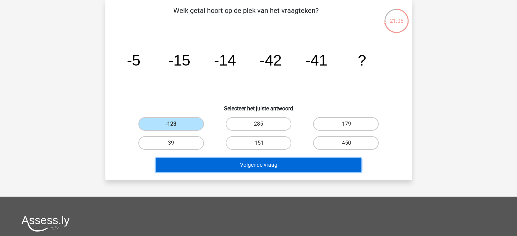
click at [314, 167] on button "Volgende vraag" at bounding box center [259, 165] width 206 height 14
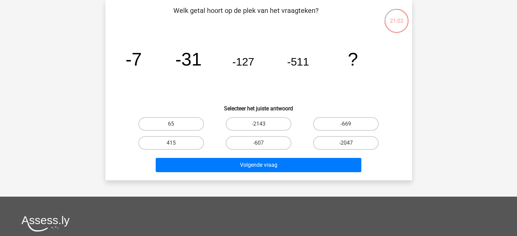
scroll to position [26, 0]
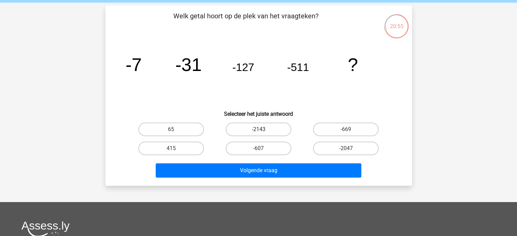
click at [287, 127] on label "-2143" at bounding box center [259, 130] width 66 height 14
click at [263, 129] on input "-2143" at bounding box center [260, 131] width 4 height 4
radio input "true"
click at [335, 147] on label "-2047" at bounding box center [346, 149] width 66 height 14
click at [346, 149] on input "-2047" at bounding box center [348, 151] width 4 height 4
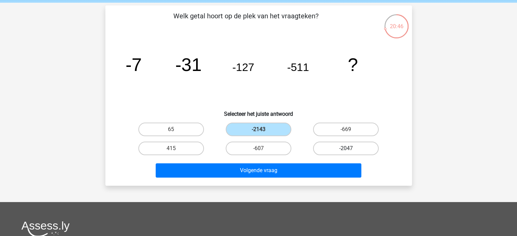
radio input "true"
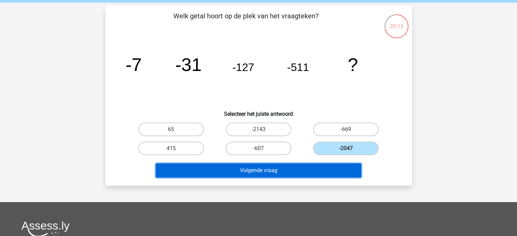
click at [256, 170] on button "Volgende vraag" at bounding box center [259, 170] width 206 height 14
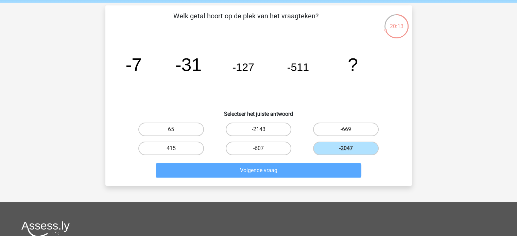
scroll to position [31, 0]
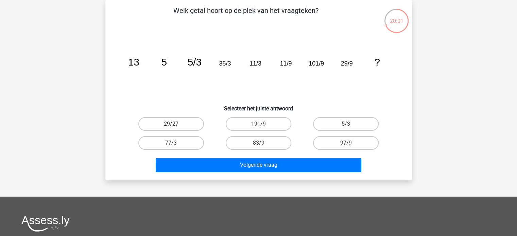
click at [185, 123] on label "29/27" at bounding box center [171, 124] width 66 height 14
click at [175, 124] on input "29/27" at bounding box center [173, 126] width 4 height 4
radio input "true"
click at [341, 143] on label "97/9" at bounding box center [346, 143] width 66 height 14
click at [346, 143] on input "97/9" at bounding box center [348, 145] width 4 height 4
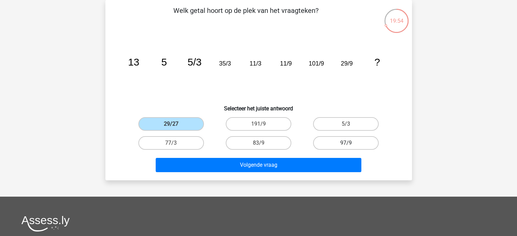
radio input "true"
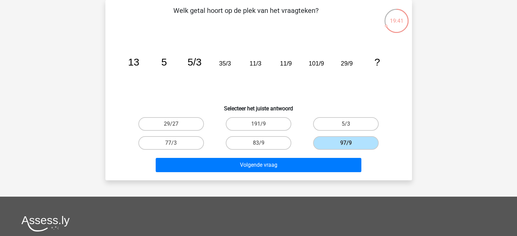
drag, startPoint x: 305, startPoint y: 146, endPoint x: 296, endPoint y: 151, distance: 10.2
click at [296, 151] on div "83/9" at bounding box center [258, 143] width 87 height 19
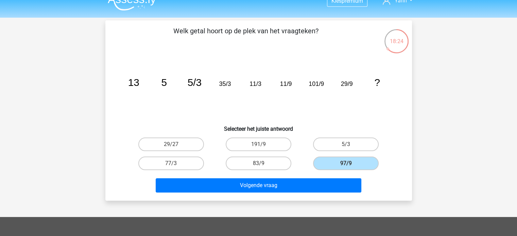
scroll to position [0, 0]
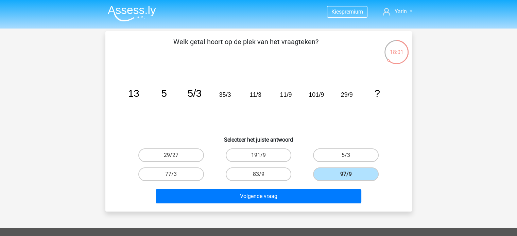
click at [171, 157] on input "29/27" at bounding box center [173, 157] width 4 height 4
radio input "true"
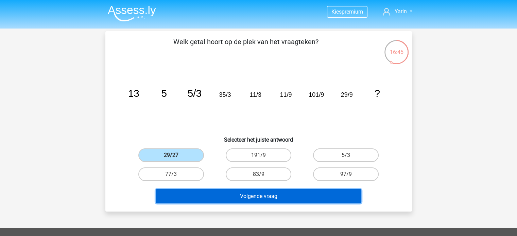
click at [285, 198] on button "Volgende vraag" at bounding box center [259, 196] width 206 height 14
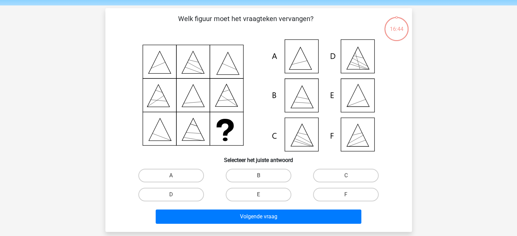
scroll to position [31, 0]
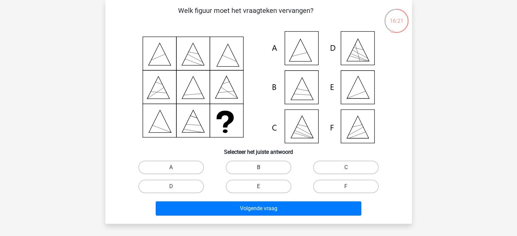
click at [278, 167] on label "B" at bounding box center [259, 168] width 66 height 14
click at [263, 168] on input "B" at bounding box center [260, 170] width 4 height 4
radio input "true"
click at [193, 190] on label "D" at bounding box center [171, 187] width 66 height 14
click at [175, 190] on input "D" at bounding box center [173, 189] width 4 height 4
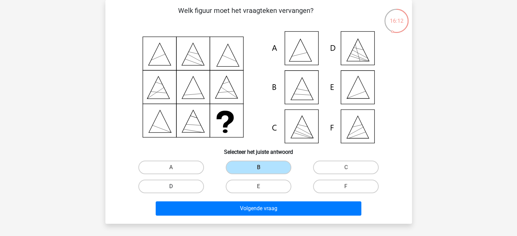
radio input "true"
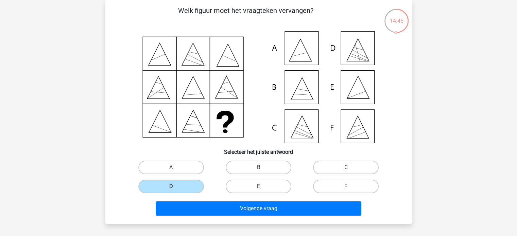
click at [264, 186] on label "E" at bounding box center [259, 187] width 66 height 14
click at [263, 187] on input "E" at bounding box center [260, 189] width 4 height 4
radio input "true"
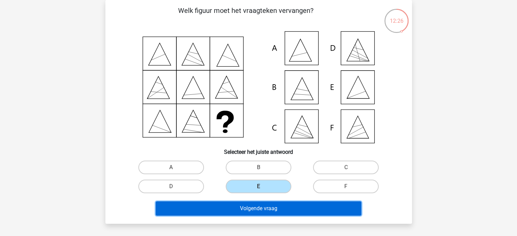
click at [177, 211] on button "Volgende vraag" at bounding box center [259, 209] width 206 height 14
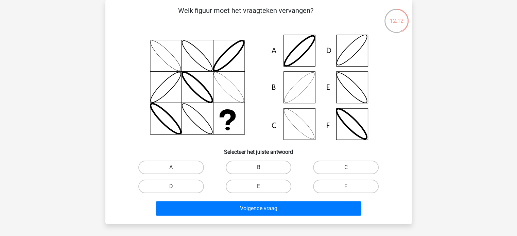
click at [299, 88] on icon at bounding box center [259, 87] width 274 height 112
click at [261, 168] on input "B" at bounding box center [260, 170] width 4 height 4
radio input "true"
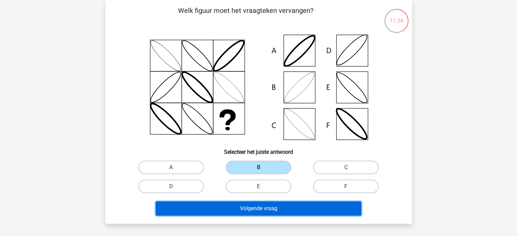
click at [235, 208] on button "Volgende vraag" at bounding box center [259, 209] width 206 height 14
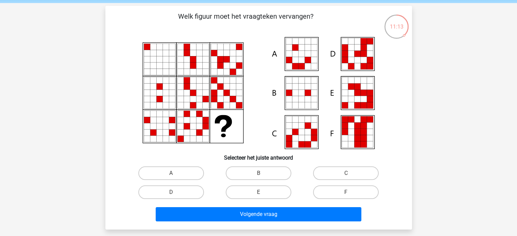
scroll to position [34, 0]
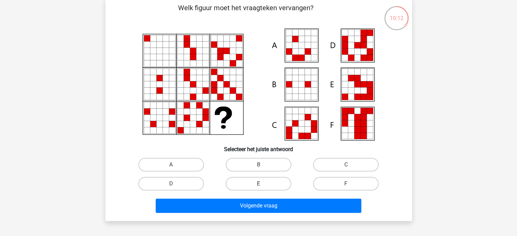
click at [266, 184] on label "E" at bounding box center [259, 184] width 66 height 14
click at [263, 184] on input "E" at bounding box center [260, 186] width 4 height 4
radio input "true"
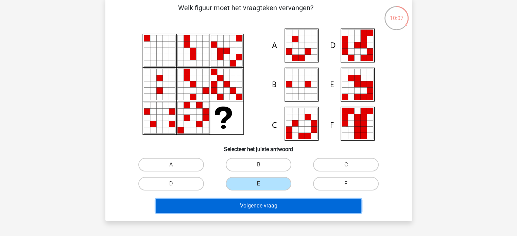
click at [293, 205] on button "Volgende vraag" at bounding box center [259, 206] width 206 height 14
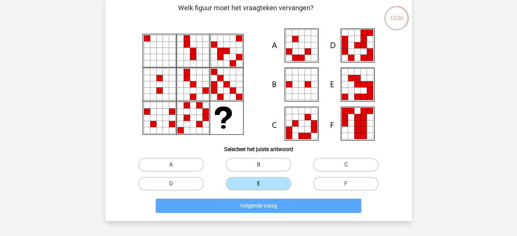
scroll to position [31, 0]
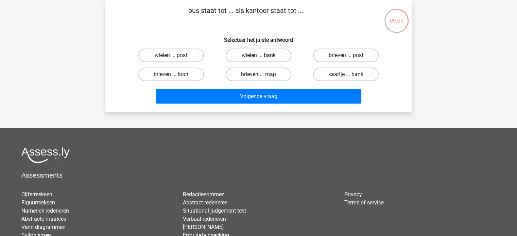
click at [280, 54] on label "wielen ... bank" at bounding box center [259, 56] width 66 height 14
click at [263, 55] on input "wielen ... bank" at bounding box center [260, 57] width 4 height 4
radio input "true"
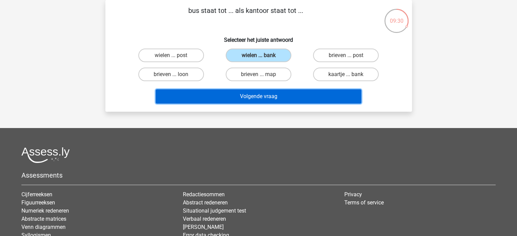
click at [300, 93] on button "Volgende vraag" at bounding box center [259, 96] width 206 height 14
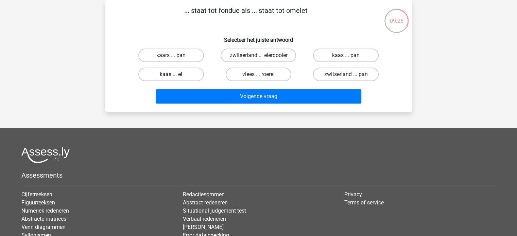
click at [196, 69] on label "kaas ... ei" at bounding box center [171, 75] width 66 height 14
click at [175, 74] on input "kaas ... ei" at bounding box center [173, 76] width 4 height 4
radio input "true"
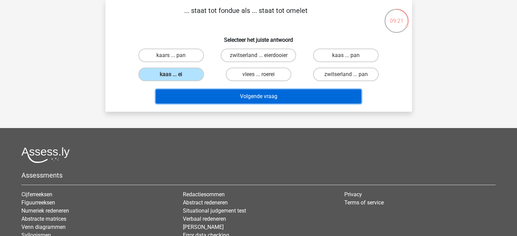
click at [295, 93] on button "Volgende vraag" at bounding box center [259, 96] width 206 height 14
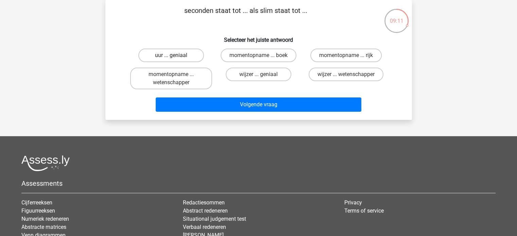
click at [195, 57] on label "uur ... geniaal" at bounding box center [171, 56] width 66 height 14
click at [175, 57] on input "uur ... geniaal" at bounding box center [173, 57] width 4 height 4
radio input "true"
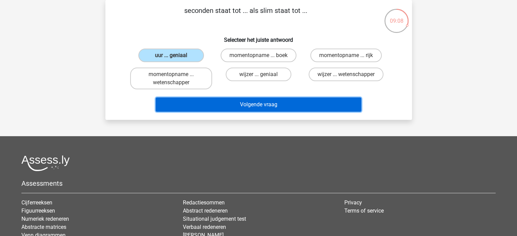
click at [296, 109] on button "Volgende vraag" at bounding box center [259, 105] width 206 height 14
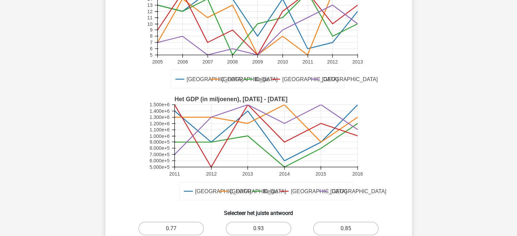
scroll to position [102, 0]
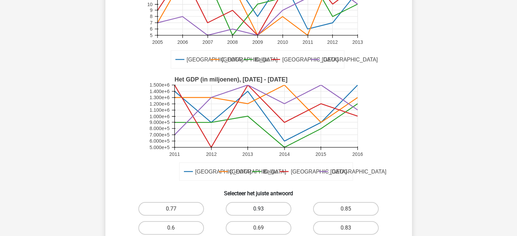
click at [247, 209] on label "0.93" at bounding box center [259, 209] width 66 height 14
click at [258, 209] on input "0.93" at bounding box center [260, 211] width 4 height 4
radio input "true"
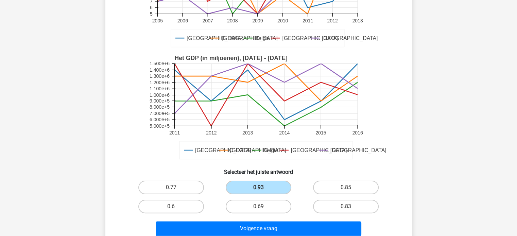
scroll to position [125, 0]
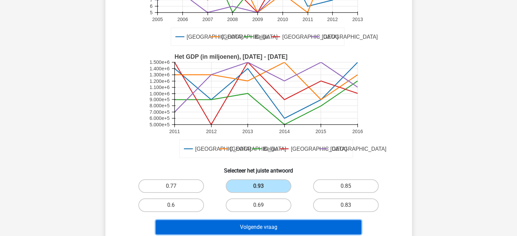
click at [319, 226] on button "Volgende vraag" at bounding box center [259, 227] width 206 height 14
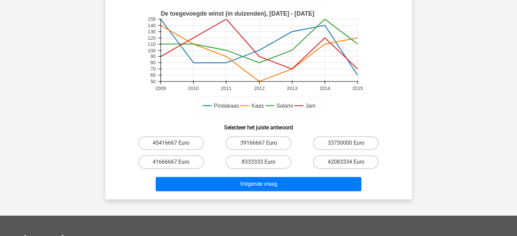
scroll to position [178, 0]
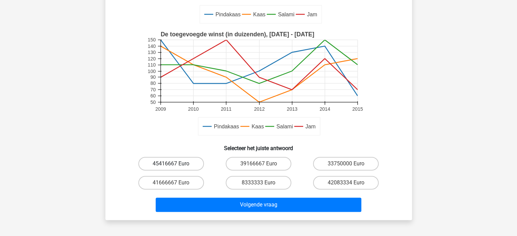
click at [185, 161] on label "45416667 Euro" at bounding box center [171, 164] width 66 height 14
click at [175, 164] on input "45416667 Euro" at bounding box center [173, 166] width 4 height 4
radio input "true"
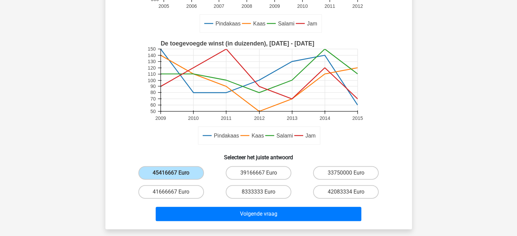
scroll to position [168, 0]
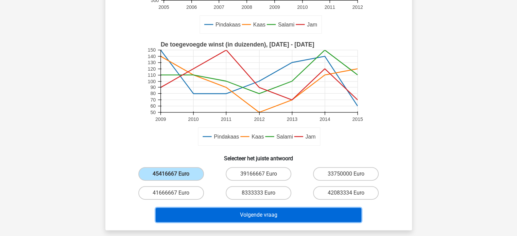
click at [311, 215] on button "Volgende vraag" at bounding box center [259, 215] width 206 height 14
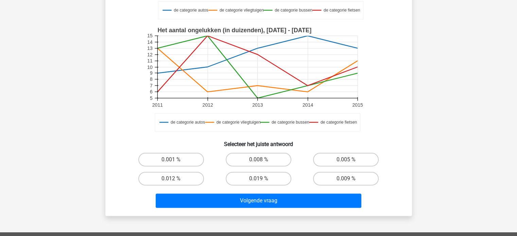
scroll to position [160, 0]
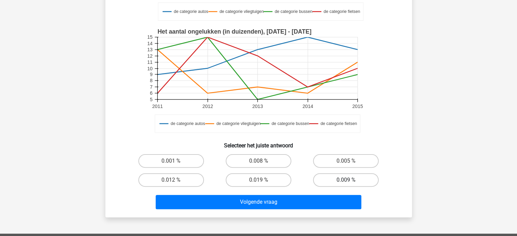
click at [337, 176] on label "0.009 %" at bounding box center [346, 180] width 66 height 14
click at [346, 180] on input "0.009 %" at bounding box center [348, 182] width 4 height 4
radio input "true"
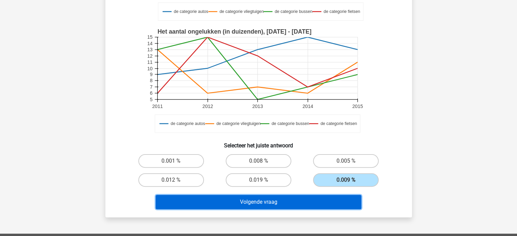
click at [294, 204] on button "Volgende vraag" at bounding box center [259, 202] width 206 height 14
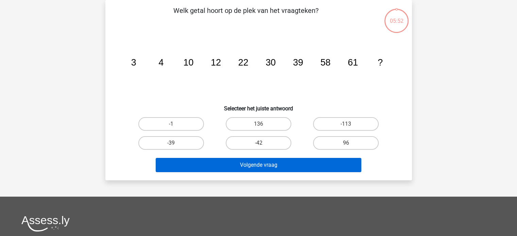
scroll to position [31, 0]
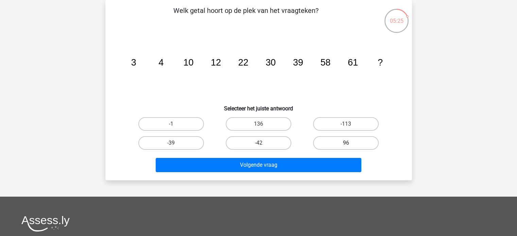
click at [350, 144] on label "96" at bounding box center [346, 143] width 66 height 14
click at [350, 144] on input "96" at bounding box center [348, 145] width 4 height 4
radio input "true"
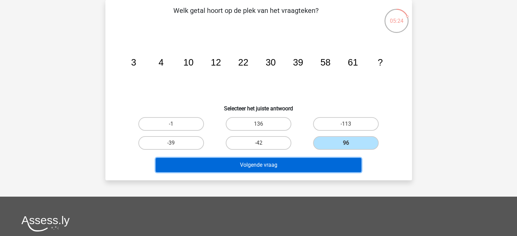
click at [256, 170] on button "Volgende vraag" at bounding box center [259, 165] width 206 height 14
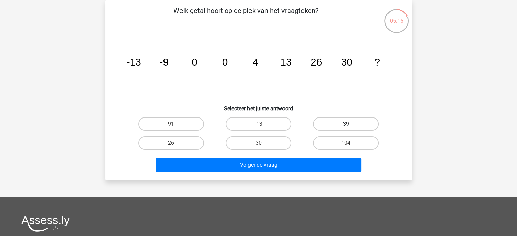
click at [358, 124] on label "39" at bounding box center [346, 124] width 66 height 14
click at [350, 124] on input "39" at bounding box center [348, 126] width 4 height 4
radio input "true"
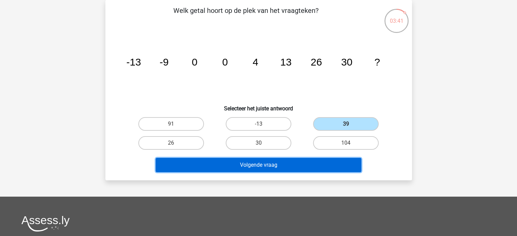
click at [279, 162] on button "Volgende vraag" at bounding box center [259, 165] width 206 height 14
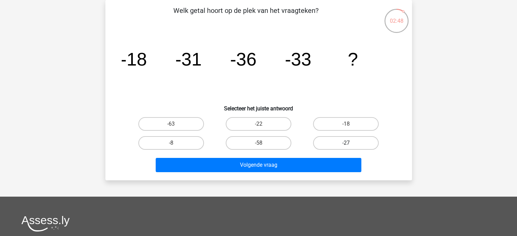
click at [334, 141] on label "-27" at bounding box center [346, 143] width 66 height 14
click at [346, 143] on input "-27" at bounding box center [348, 145] width 4 height 4
radio input "true"
click at [271, 125] on label "-22" at bounding box center [259, 124] width 66 height 14
click at [263, 125] on input "-22" at bounding box center [260, 126] width 4 height 4
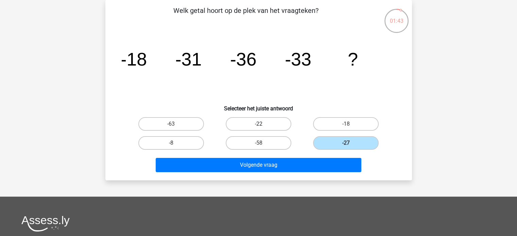
radio input "true"
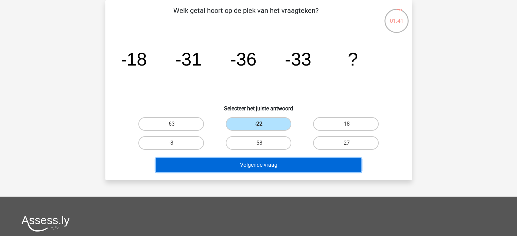
click at [294, 164] on button "Volgende vraag" at bounding box center [259, 165] width 206 height 14
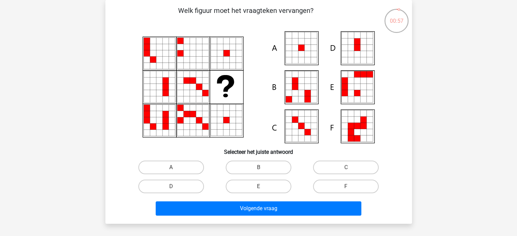
click at [294, 50] on icon at bounding box center [295, 48] width 6 height 6
click at [192, 168] on label "A" at bounding box center [171, 168] width 66 height 14
click at [175, 168] on input "A" at bounding box center [173, 170] width 4 height 4
radio input "true"
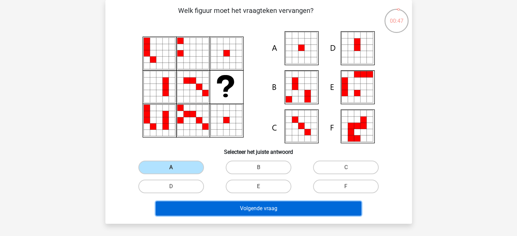
click at [251, 208] on button "Volgende vraag" at bounding box center [259, 209] width 206 height 14
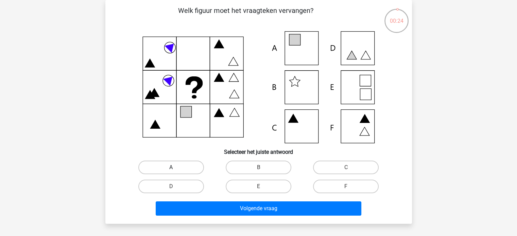
click at [171, 162] on label "A" at bounding box center [171, 168] width 66 height 14
click at [171, 168] on input "A" at bounding box center [173, 170] width 4 height 4
radio input "true"
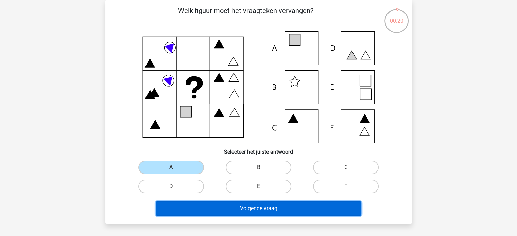
click at [243, 206] on button "Volgende vraag" at bounding box center [259, 209] width 206 height 14
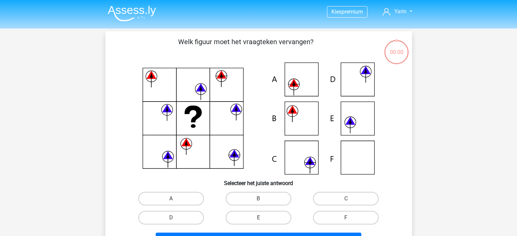
scroll to position [31, 0]
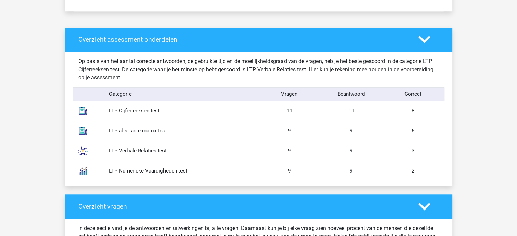
scroll to position [521, 0]
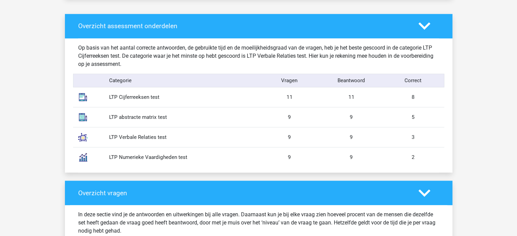
drag, startPoint x: 517, startPoint y: 76, endPoint x: 517, endPoint y: 94, distance: 18.7
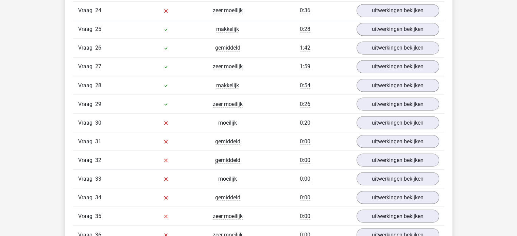
scroll to position [1204, 0]
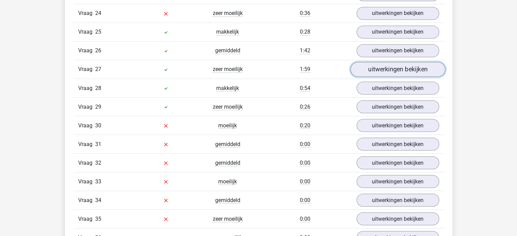
click at [392, 64] on link "uitwerkingen bekijken" at bounding box center [397, 69] width 95 height 15
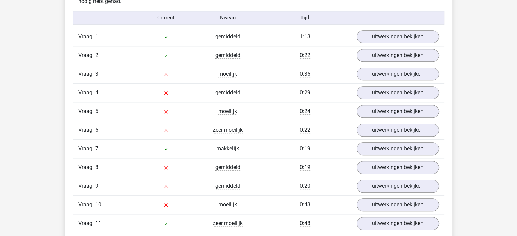
scroll to position [754, 0]
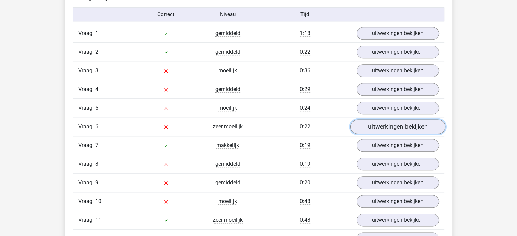
click at [403, 127] on link "uitwerkingen bekijken" at bounding box center [397, 126] width 95 height 15
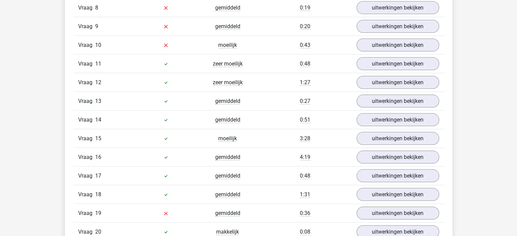
scroll to position [1305, 0]
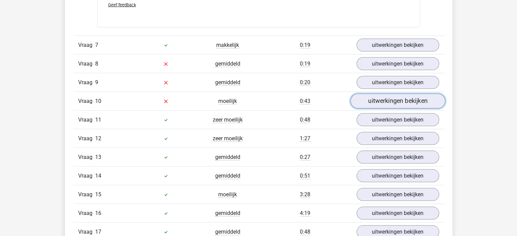
click at [407, 99] on link "uitwerkingen bekijken" at bounding box center [397, 101] width 95 height 15
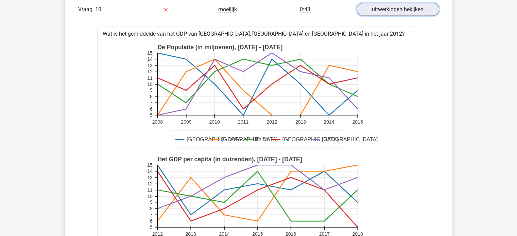
scroll to position [1419, 0]
